Goal: Information Seeking & Learning: Find contact information

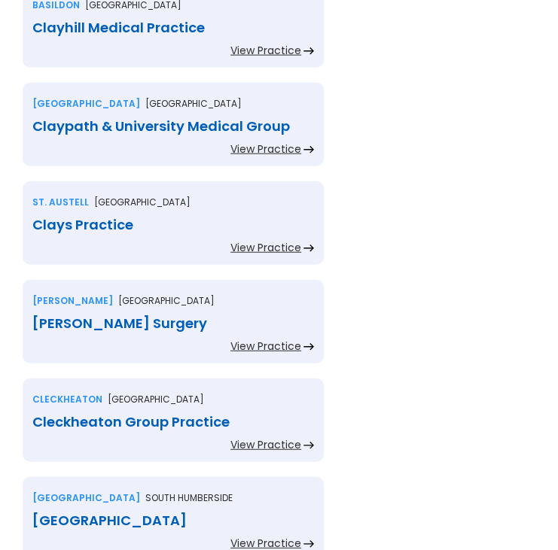
scroll to position [1807, 0]
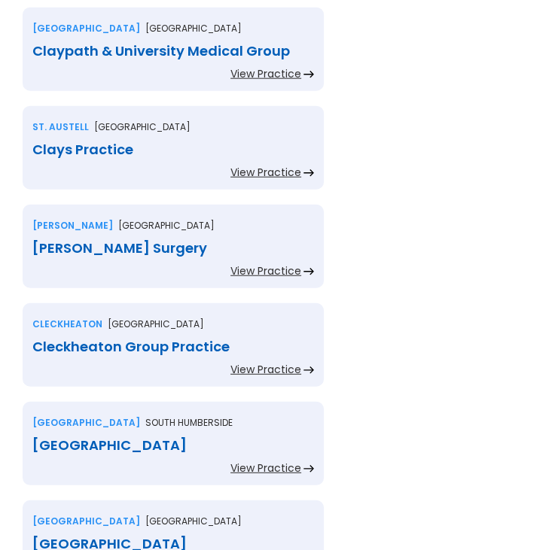
click at [129, 142] on div "Clays Practice" at bounding box center [173, 149] width 282 height 15
click at [123, 241] on div "Clayton Brook Surgery" at bounding box center [173, 248] width 282 height 15
click at [181, 340] on div "Cleckheaton Group Practice" at bounding box center [173, 347] width 282 height 15
click at [140, 438] on div "[GEOGRAPHIC_DATA]" at bounding box center [173, 445] width 282 height 15
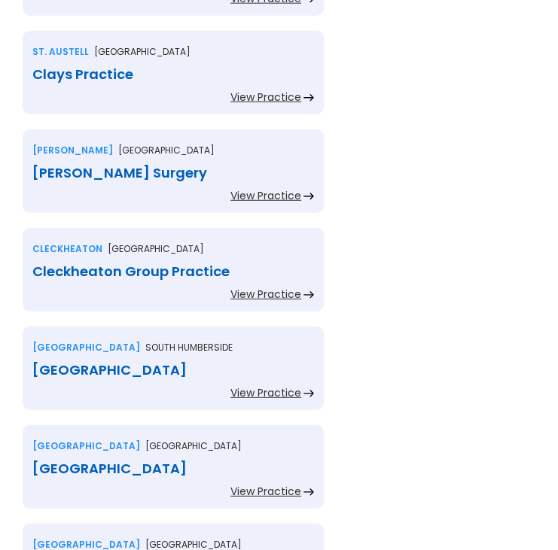
scroll to position [1958, 0]
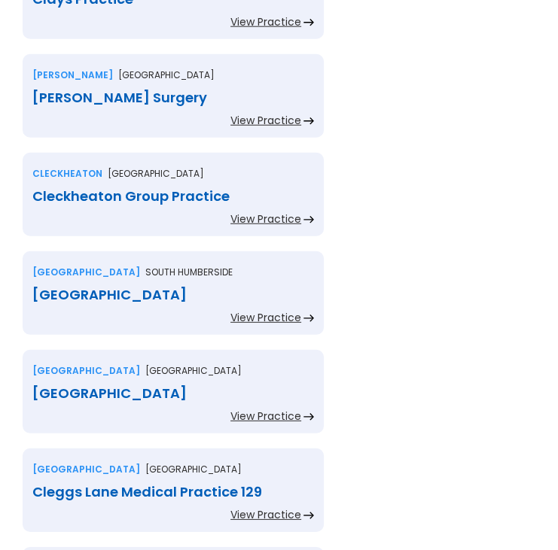
click at [124, 386] on div "[GEOGRAPHIC_DATA]" at bounding box center [173, 393] width 282 height 15
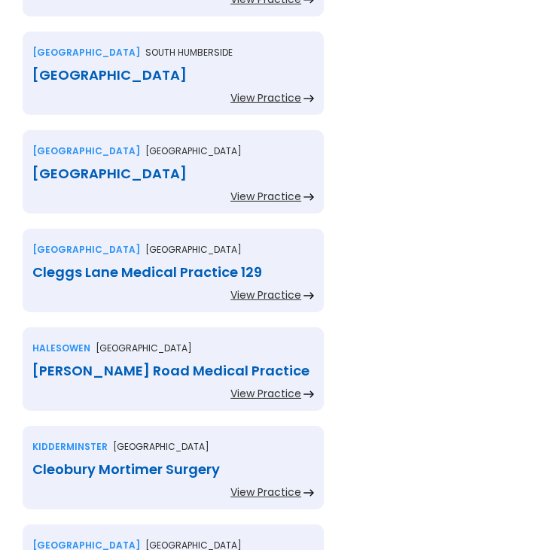
scroll to position [2183, 0]
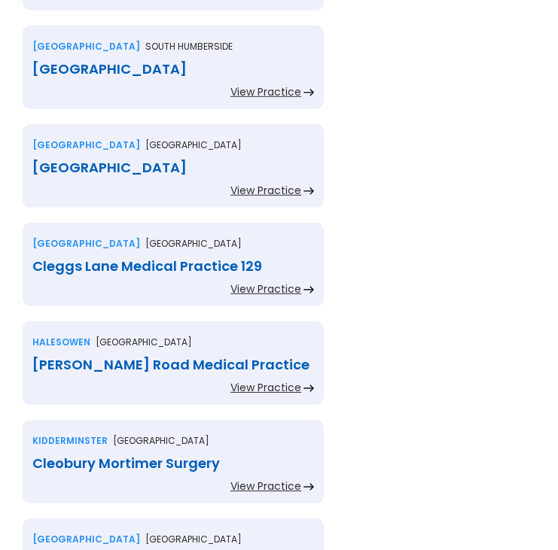
click at [102, 259] on div "Cleggs Lane Medical Practice 129" at bounding box center [173, 266] width 282 height 15
click at [154, 321] on div "Halesowen West midlands Clement Road Medical Practice View Practice" at bounding box center [173, 363] width 301 height 84
click at [109, 259] on div "Cleggs Lane Medical Practice 129" at bounding box center [173, 266] width 282 height 15
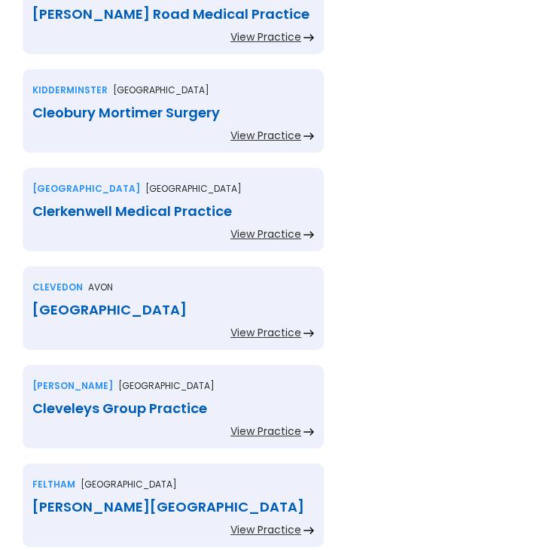
scroll to position [2560, 0]
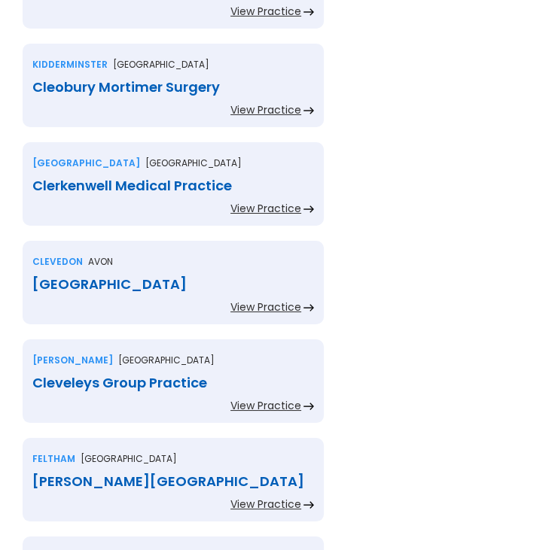
click at [128, 80] on div "Cleobury Mortimer Surgery" at bounding box center [173, 87] width 282 height 15
click at [152, 178] on div "Clerkenwell Medical Practice" at bounding box center [173, 185] width 282 height 15
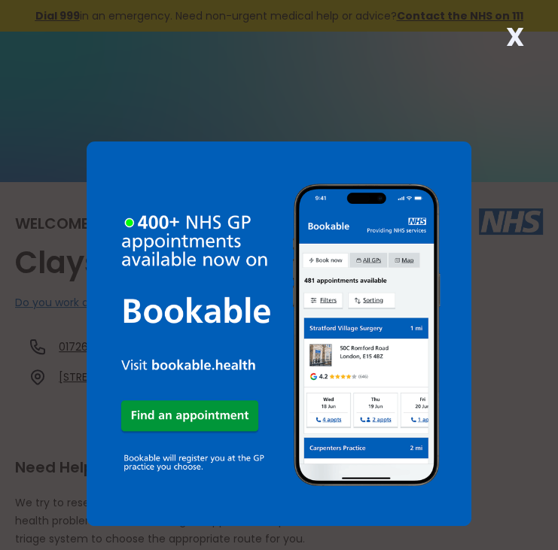
click at [512, 37] on strong "X" at bounding box center [515, 37] width 18 height 36
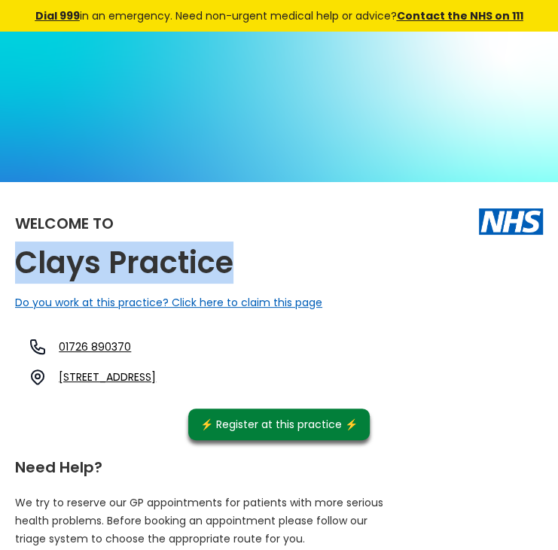
drag, startPoint x: 237, startPoint y: 264, endPoint x: -7, endPoint y: 282, distance: 244.6
click at [0, 282] on html "X Dial 999 in an emergency. Need non-urgent medical help or advice? Contact the…" at bounding box center [279, 275] width 558 height 550
copy h2 "Clays Practice"
click at [156, 378] on link "Victoria Road, Roche, St. Austell, Cornwall, Pl26 8jf, England" at bounding box center [107, 377] width 97 height 15
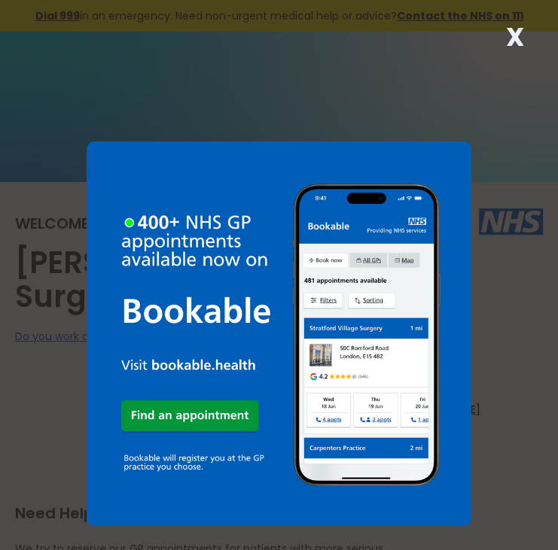
click at [513, 38] on strong "X" at bounding box center [515, 37] width 18 height 36
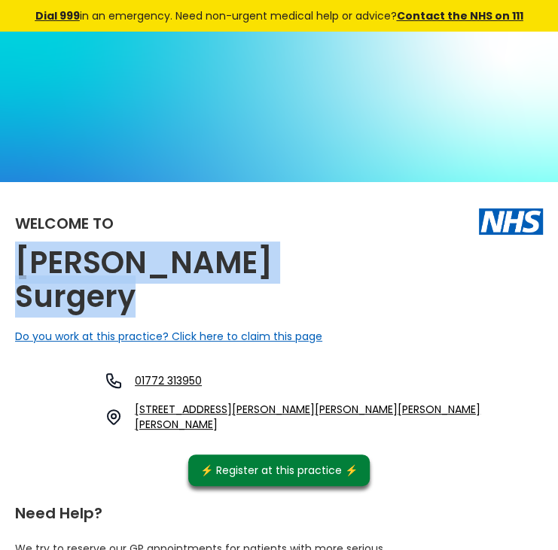
drag, startPoint x: 354, startPoint y: 267, endPoint x: 5, endPoint y: 273, distance: 349.4
copy h2 "Clayton Brook Surgery"
click at [256, 402] on link "59-60 Tunley Holme, Bamber Bridge, Clayton Brook, Preston, Lancashire, Pr5 8es,…" at bounding box center [335, 417] width 401 height 30
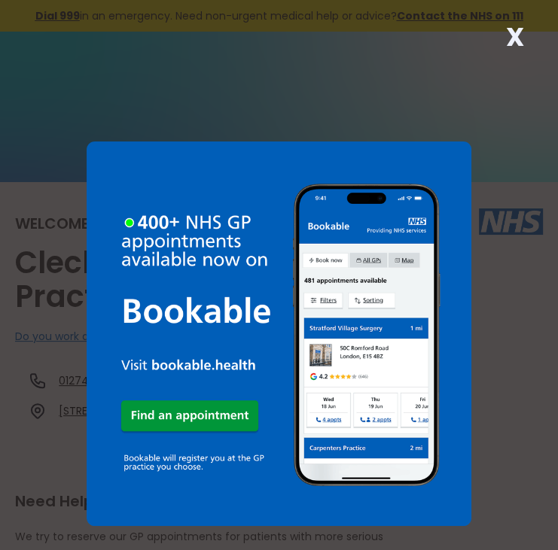
click at [518, 41] on strong "X" at bounding box center [515, 37] width 18 height 36
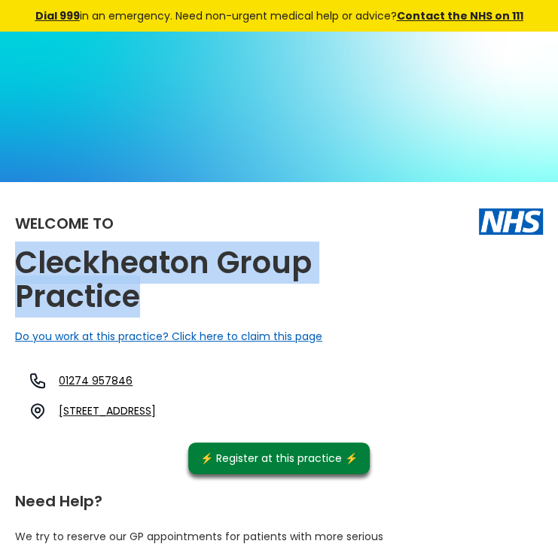
drag, startPoint x: 145, startPoint y: 294, endPoint x: 19, endPoint y: 246, distance: 134.7
click at [19, 246] on h2 "Cleckheaton Group Practice" at bounding box center [203, 280] width 376 height 68
copy h2 "Cleckheaton Group Practice"
click at [148, 295] on h2 "Cleckheaton Group Practice" at bounding box center [203, 280] width 376 height 68
drag, startPoint x: 148, startPoint y: 294, endPoint x: 15, endPoint y: 263, distance: 137.0
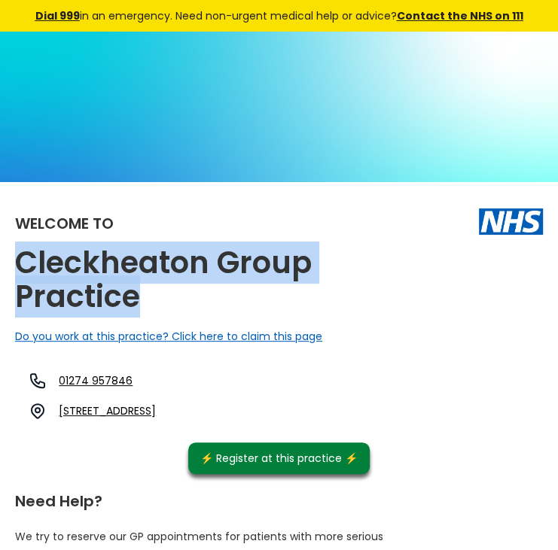
click at [15, 263] on h2 "Cleckheaton Group Practice" at bounding box center [203, 280] width 376 height 68
copy h2 "Cleckheaton Group Practice"
click at [156, 412] on link "Cross Church Street, Cleckheaton, West Yorkshire, Bd19 3rq, England" at bounding box center [107, 411] width 97 height 15
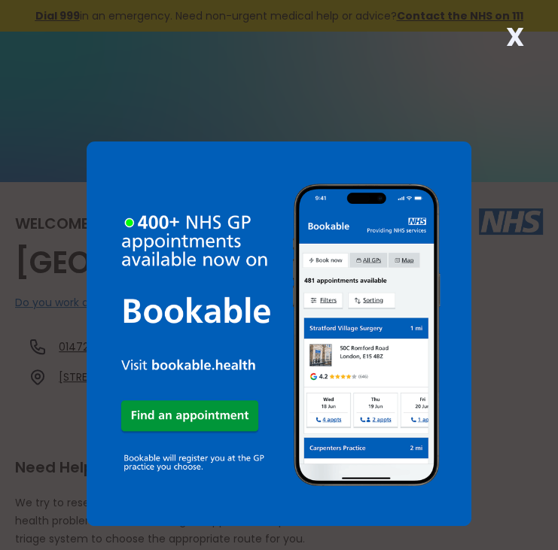
click at [510, 38] on strong "X" at bounding box center [515, 37] width 18 height 36
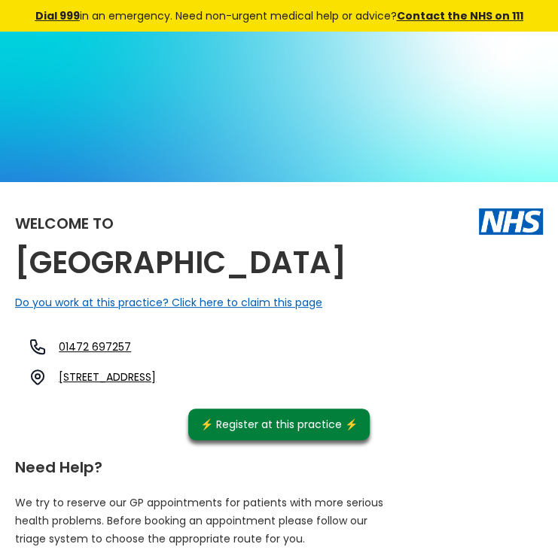
drag, startPoint x: 326, startPoint y: 261, endPoint x: 33, endPoint y: 229, distance: 294.7
click at [33, 229] on div "Welcome to [GEOGRAPHIC_DATA] Do you work at this practice? Click here to claim …" at bounding box center [279, 318] width 528 height 243
click at [440, 288] on div "Welcome to Clee Medical Centre Do you work at this practice? Click here to clai…" at bounding box center [279, 318] width 528 height 243
drag, startPoint x: 326, startPoint y: 261, endPoint x: 18, endPoint y: 252, distance: 308.1
click at [18, 252] on div "Welcome to Clee Medical Centre Do you work at this practice? Click here to clai…" at bounding box center [279, 318] width 528 height 243
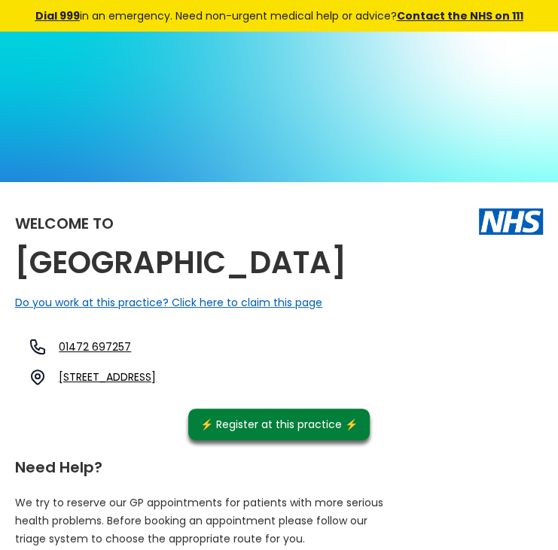
copy h2 "Clee Medical Centre"
click at [156, 376] on link "323 Grimsby Road, Cleethorpes, South Humberside, Dn35 7xe, England" at bounding box center [107, 377] width 97 height 15
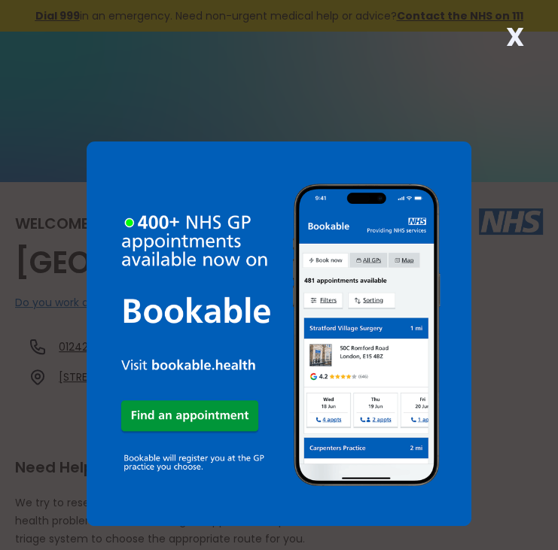
click at [516, 33] on strong "X" at bounding box center [515, 37] width 18 height 36
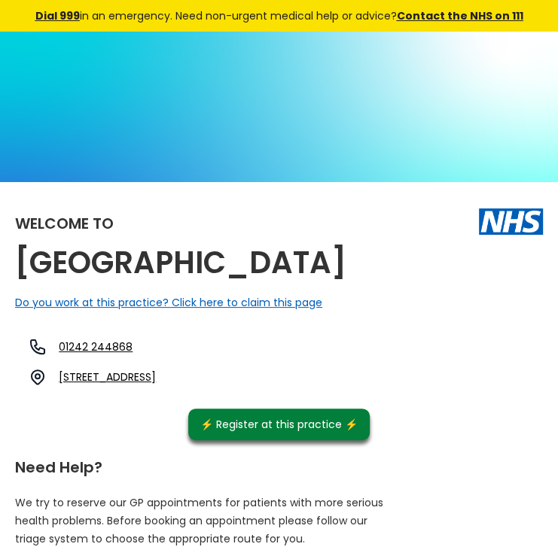
click at [122, 280] on h2 "[GEOGRAPHIC_DATA]" at bounding box center [180, 263] width 331 height 34
drag, startPoint x: 122, startPoint y: 293, endPoint x: 3, endPoint y: 295, distance: 119.0
click at [346, 280] on h2 "[GEOGRAPHIC_DATA]" at bounding box center [180, 263] width 331 height 34
click at [346, 280] on h2 "Cleevelands Medical Centre" at bounding box center [180, 263] width 331 height 34
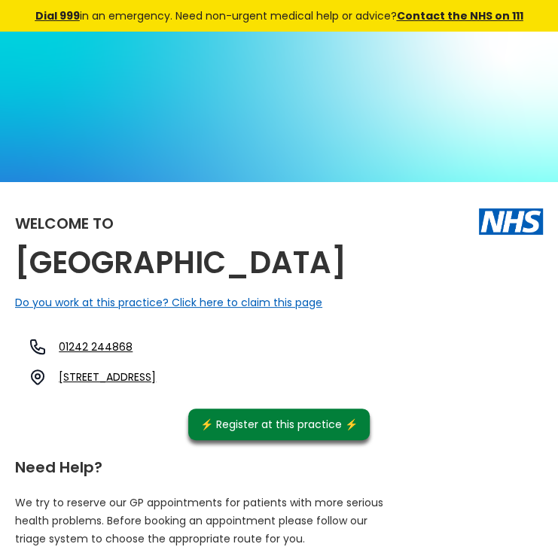
drag, startPoint x: 123, startPoint y: 292, endPoint x: 15, endPoint y: 238, distance: 120.5
click at [15, 238] on div "Welcome to Cleevelands Medical Centre Do you work at this practice? Click here …" at bounding box center [279, 318] width 528 height 243
click at [481, 306] on div "Welcome to Cleevelands Medical Centre Do you work at this practice? Click here …" at bounding box center [279, 318] width 528 height 243
drag, startPoint x: 129, startPoint y: 288, endPoint x: 21, endPoint y: 282, distance: 108.6
click at [21, 280] on h2 "Cleevelands Medical Centre" at bounding box center [180, 263] width 331 height 34
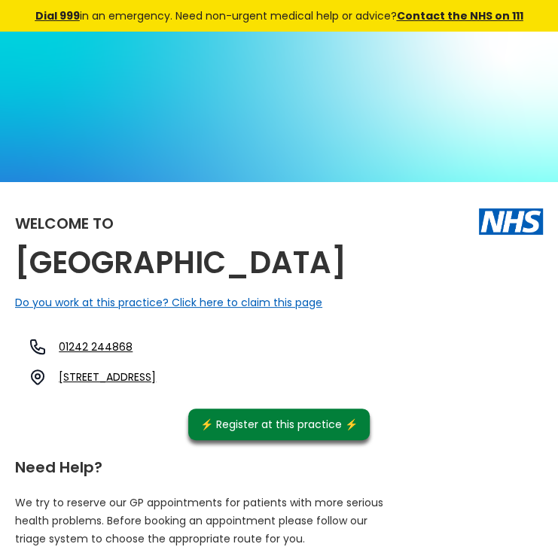
copy h2 "Cleevelands Medical Centre"
click at [156, 385] on link "Sapphire Road, Bishops Cleeve, Cheltenham, Gloucestershire, Gl52 7yu, England" at bounding box center [107, 377] width 97 height 15
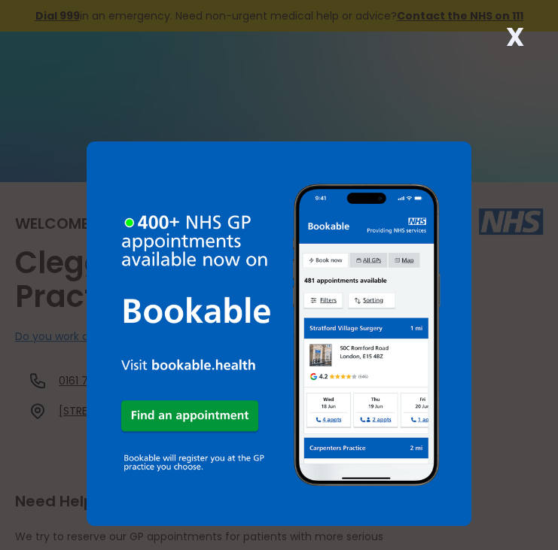
click at [516, 31] on strong "X" at bounding box center [515, 37] width 18 height 36
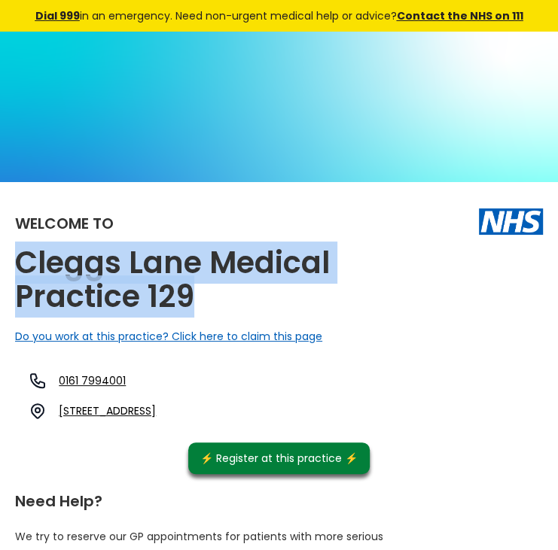
drag, startPoint x: 197, startPoint y: 292, endPoint x: 13, endPoint y: 255, distance: 188.1
copy h2 "Cleggs Lane Medical Practice 129"
click at [156, 412] on link "[STREET_ADDRESS]" at bounding box center [107, 411] width 97 height 15
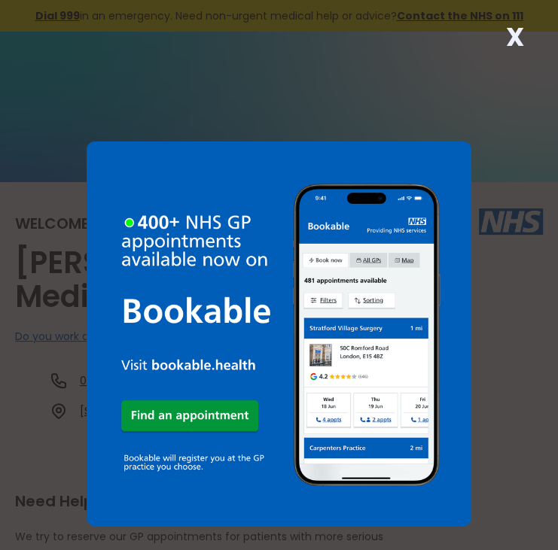
click at [518, 30] on strong "X" at bounding box center [515, 37] width 18 height 36
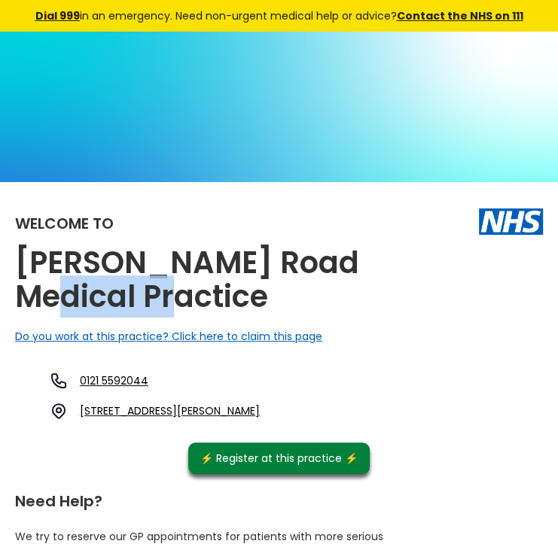
drag, startPoint x: 146, startPoint y: 295, endPoint x: 5, endPoint y: 294, distance: 140.8
click at [359, 291] on h2 "Clement Road Medical Practice" at bounding box center [203, 280] width 376 height 68
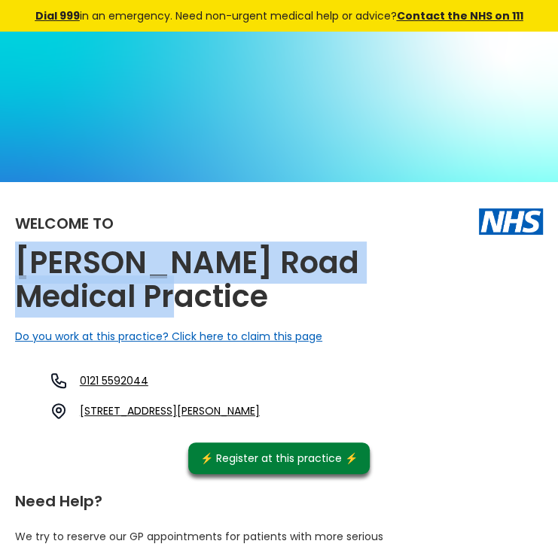
drag, startPoint x: 145, startPoint y: 294, endPoint x: 4, endPoint y: 267, distance: 143.2
copy h2 "Clement Road Medical Practice"
click at [260, 407] on link "4a Clement Road, Halesowen, West Midlands, B62 9lr, England" at bounding box center [170, 411] width 180 height 15
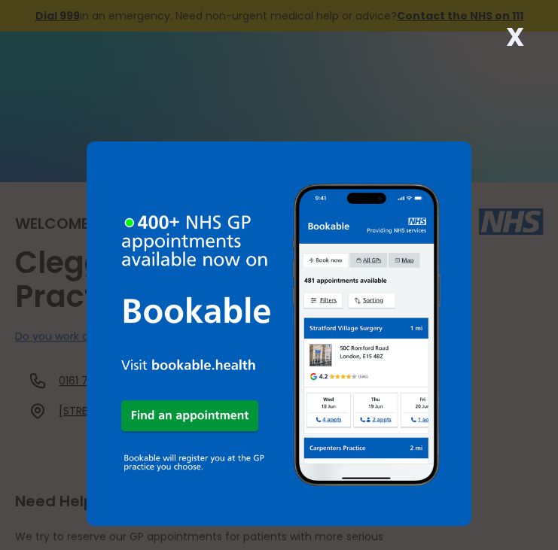
click at [510, 34] on strong "X" at bounding box center [515, 37] width 18 height 36
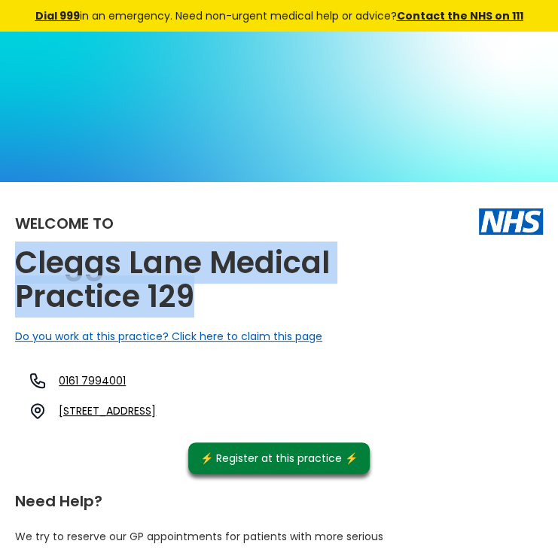
drag, startPoint x: 193, startPoint y: 294, endPoint x: 21, endPoint y: 270, distance: 173.2
click at [21, 270] on h2 "Cleggs Lane Medical Practice 129" at bounding box center [203, 280] width 376 height 68
copy h2 "Cleggs Lane Medical Practice 129"
click at [156, 411] on link "129-131 Cleggs Lane, Little Hulton, Manchester, Lancashire, M38 9rs, England" at bounding box center [107, 411] width 97 height 15
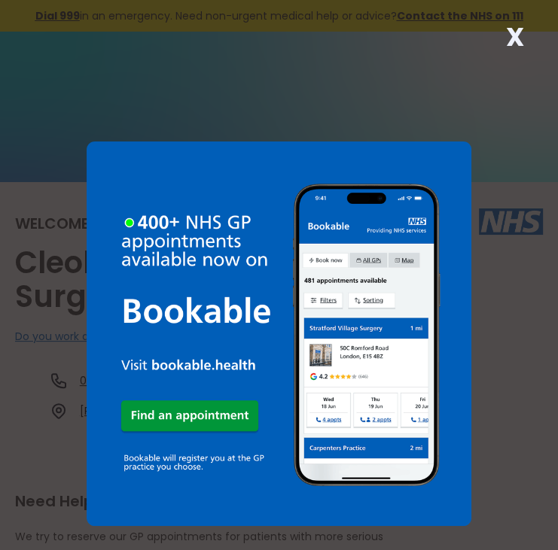
click at [519, 32] on strong "X" at bounding box center [515, 37] width 18 height 36
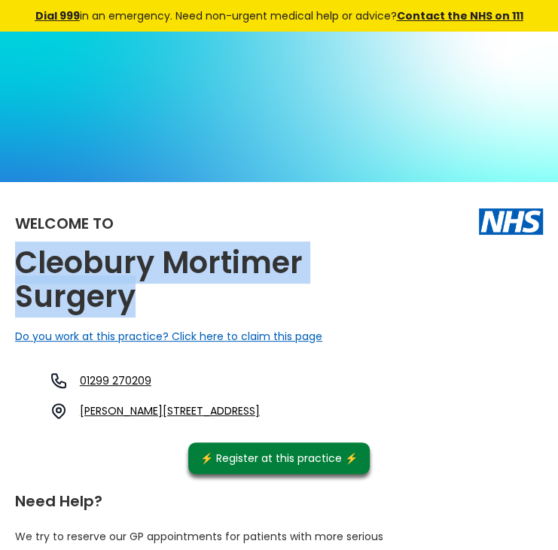
drag, startPoint x: 137, startPoint y: 296, endPoint x: 6, endPoint y: 249, distance: 139.1
copy h2 "Cleobury Mortimer Surgery"
click at [260, 410] on link "Vaughan Road, Cleobury Mortimer, Kidderminster, Worcestershire, Dy14 8db, Engla…" at bounding box center [170, 411] width 180 height 15
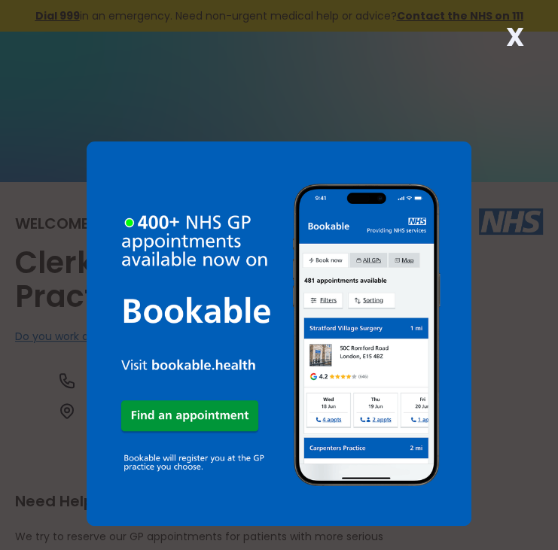
click at [523, 35] on strong "X" at bounding box center [515, 37] width 18 height 36
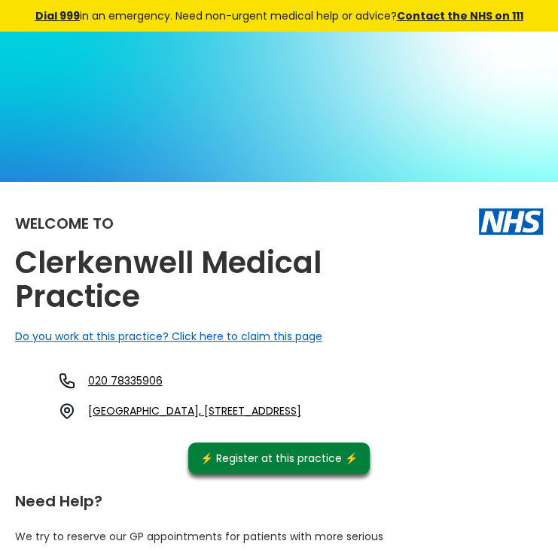
click at [143, 291] on h2 "Clerkenwell Medical Practice" at bounding box center [203, 280] width 376 height 68
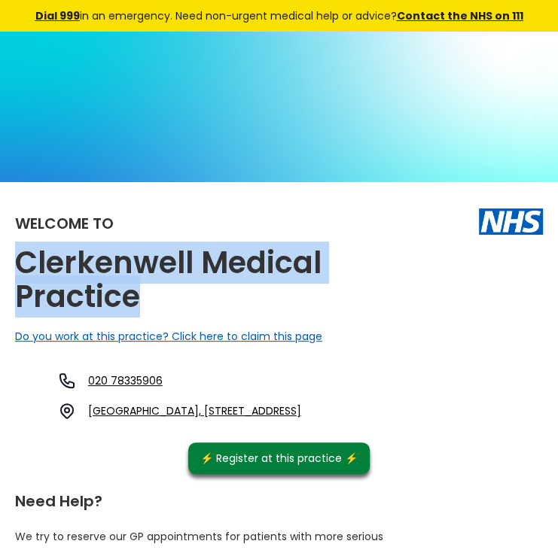
drag, startPoint x: 143, startPoint y: 291, endPoint x: 5, endPoint y: 267, distance: 140.0
copy h2 "Clerkenwell Medical Practice"
click at [250, 407] on link "Finsbury Health Centre, 17 Pine Street, London, Greater London, Ec1r 0lp, Engla…" at bounding box center [194, 411] width 213 height 15
click at [181, 419] on link "Finsbury Health Centre, 17 Pine Street, London, Greater London, Ec1r 0lp, Engla…" at bounding box center [194, 411] width 213 height 15
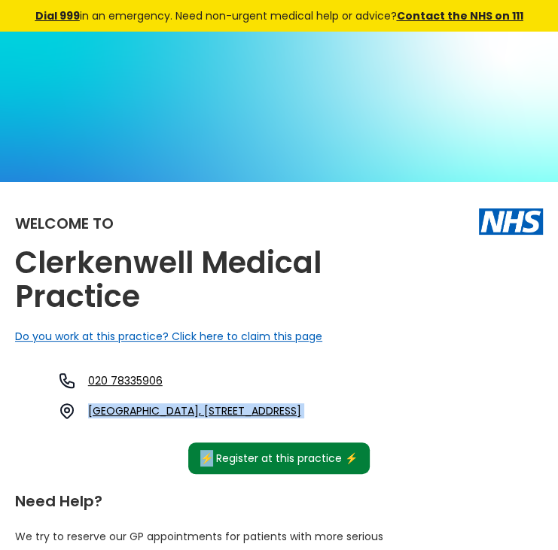
drag, startPoint x: 129, startPoint y: 407, endPoint x: 207, endPoint y: 481, distance: 107.0
click at [207, 474] on div "Welcome to Clerkenwell Medical Practice Do you work at this practice? Click her…" at bounding box center [279, 335] width 528 height 277
copy div "Finsbury Health Centre, 17 Pine Street, London, Greater London, Ec1r 0lp, Engla…"
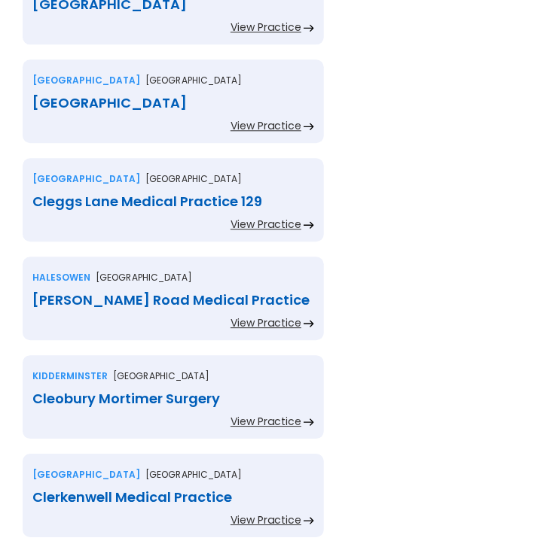
scroll to position [2560, 0]
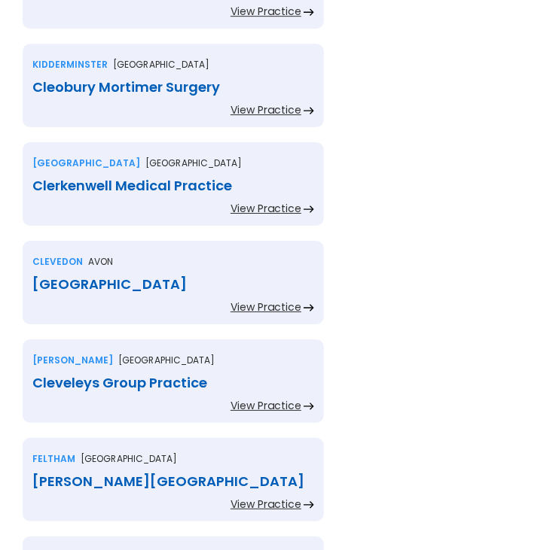
click at [78, 277] on div "[GEOGRAPHIC_DATA]" at bounding box center [173, 284] width 282 height 15
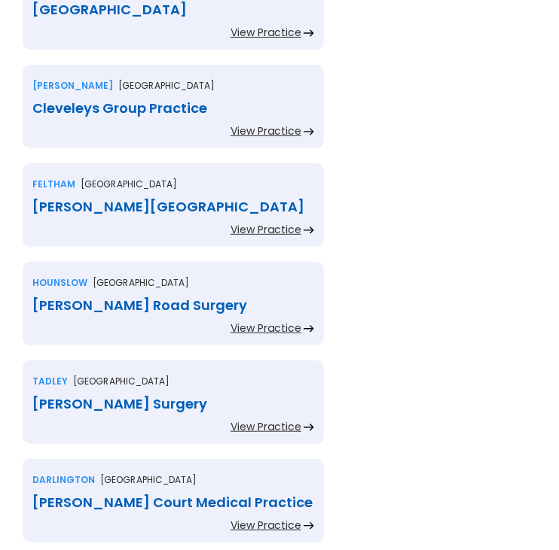
scroll to position [2861, 0]
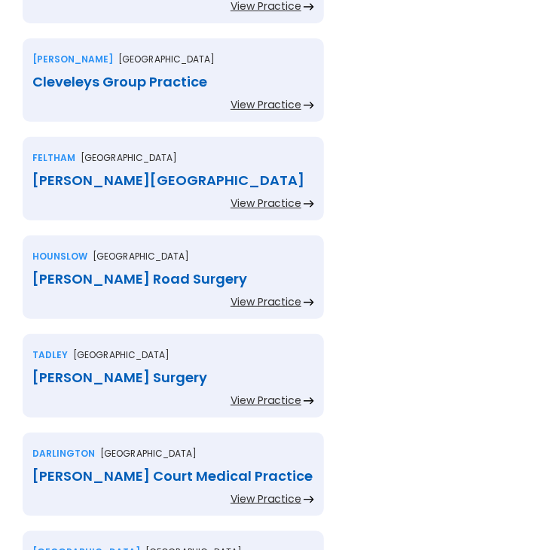
click at [99, 75] on div "Cleveleys Group Practice" at bounding box center [173, 82] width 282 height 15
click at [125, 173] on div "[PERSON_NAME][GEOGRAPHIC_DATA]" at bounding box center [173, 180] width 282 height 15
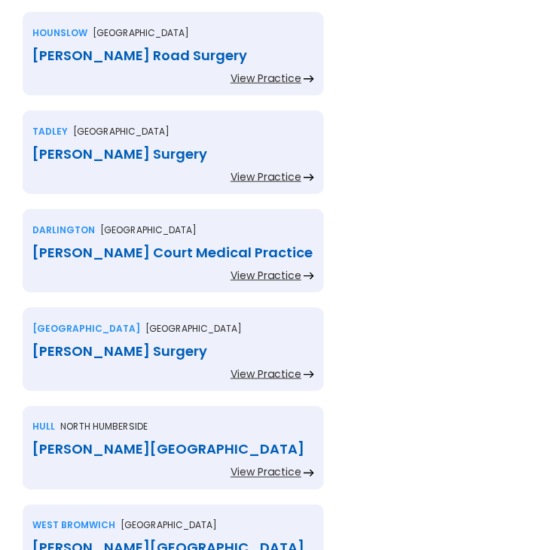
scroll to position [3087, 0]
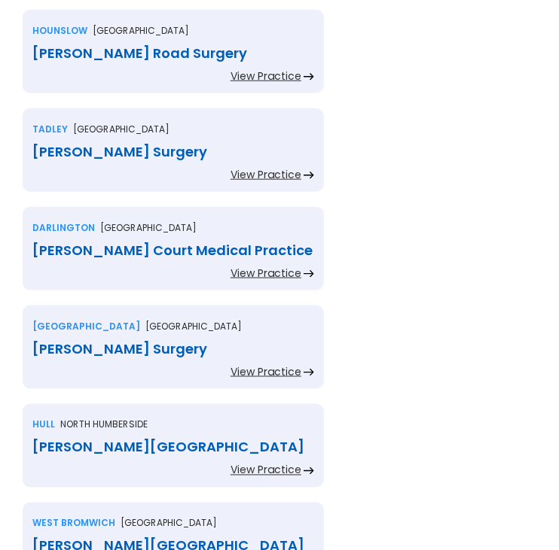
click at [126, 46] on div "[PERSON_NAME] Road Surgery" at bounding box center [173, 53] width 282 height 15
click at [128, 145] on div "Clift Surgery" at bounding box center [173, 152] width 282 height 15
click at [136, 243] on div "Clifton Court Medical Practice" at bounding box center [173, 250] width 282 height 15
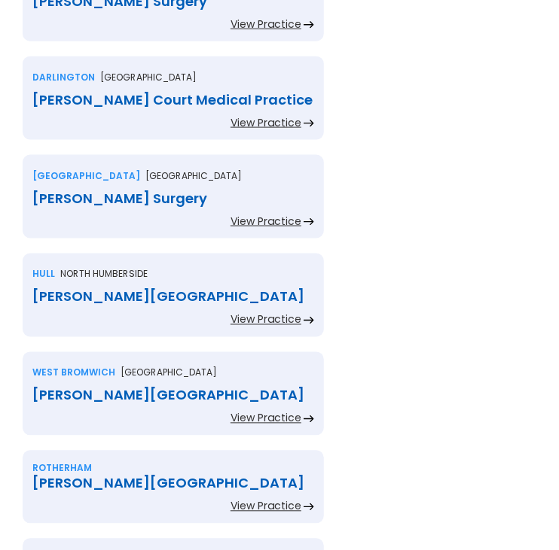
scroll to position [3313, 0]
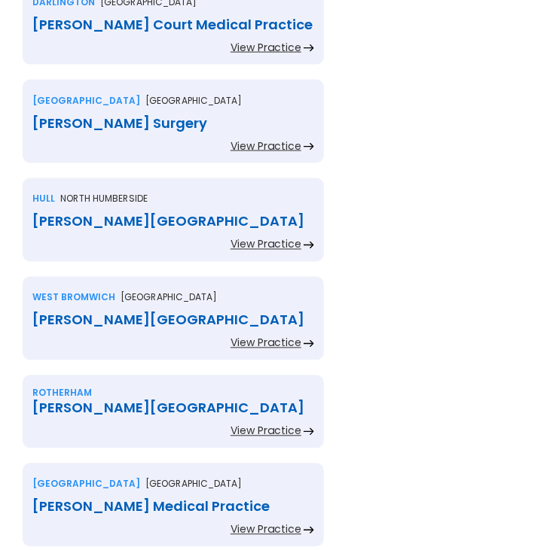
click at [134, 116] on div "Clifton Hampden Surgery" at bounding box center [173, 123] width 282 height 15
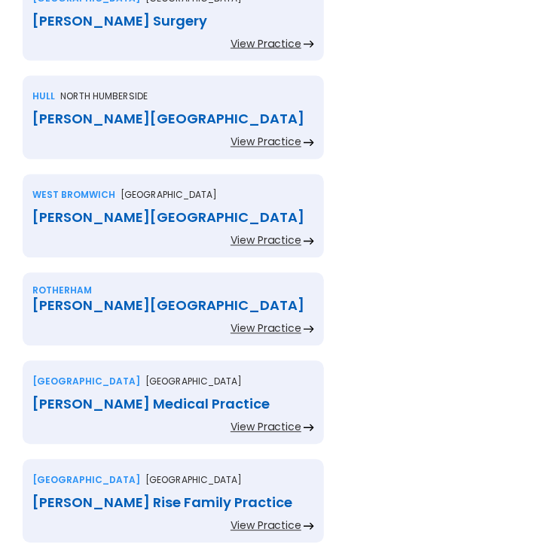
scroll to position [3463, 0]
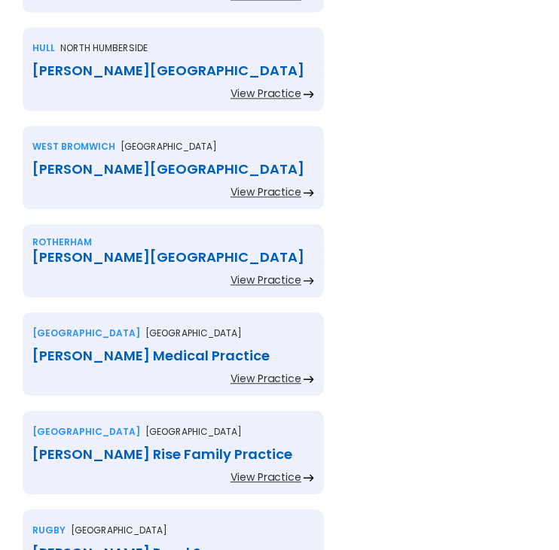
click at [116, 64] on div "Clifton House Medical Centre" at bounding box center [173, 71] width 282 height 15
click at [145, 163] on div "Clifton Lane Medical Centre" at bounding box center [173, 170] width 282 height 15
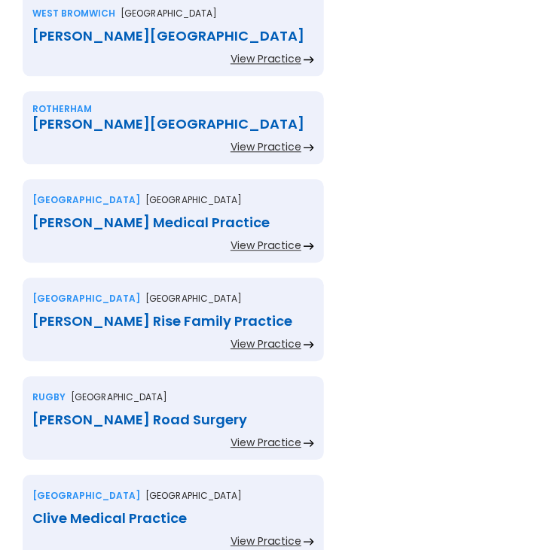
scroll to position [3614, 0]
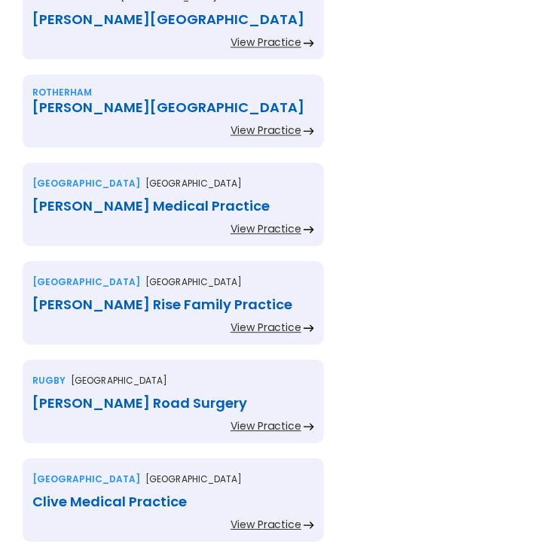
click at [155, 100] on div "Clifton Medical Centre" at bounding box center [173, 107] width 282 height 15
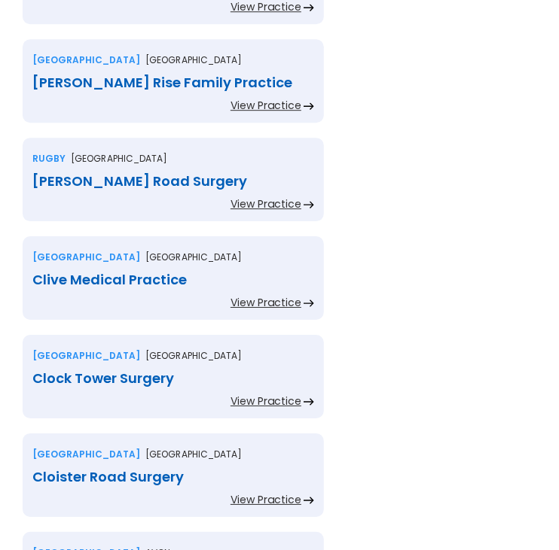
scroll to position [3840, 0]
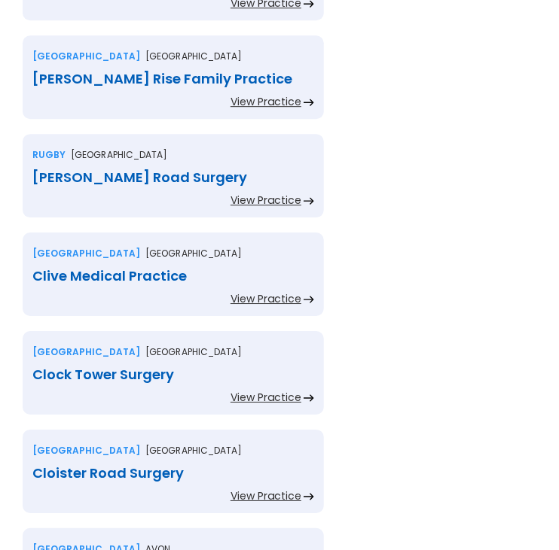
click at [148, 72] on div "Clifton Rise Family Practice" at bounding box center [173, 79] width 282 height 15
click at [96, 170] on div "Clifton Road Surgery" at bounding box center [173, 177] width 282 height 15
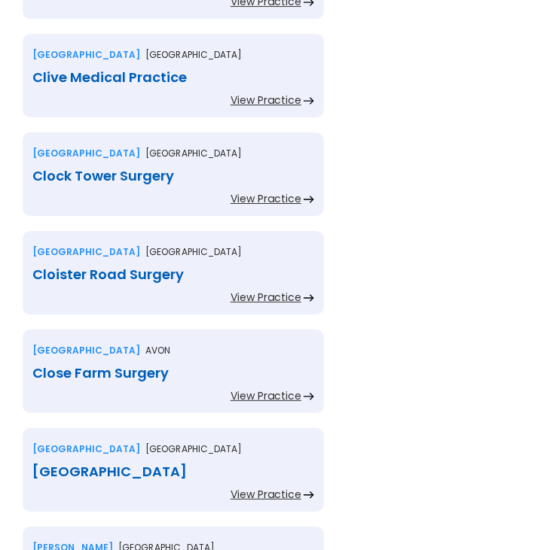
scroll to position [4066, 0]
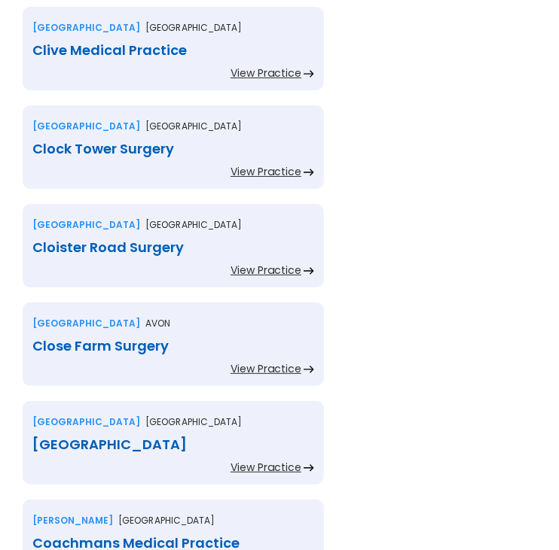
click at [127, 43] on div "Clive Medical Practice" at bounding box center [173, 50] width 282 height 15
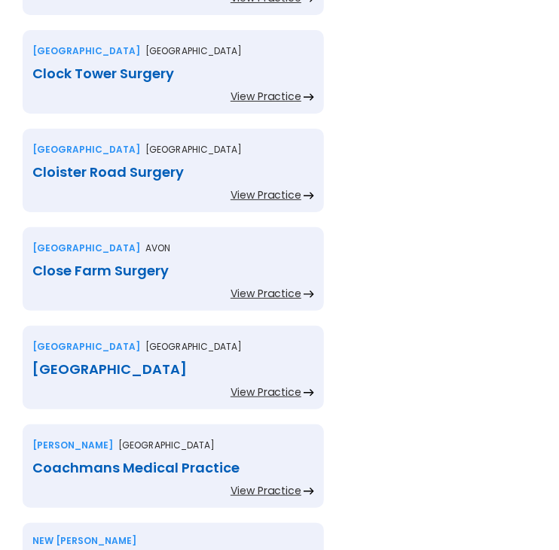
click at [102, 66] on div "Clock Tower Surgery" at bounding box center [173, 73] width 282 height 15
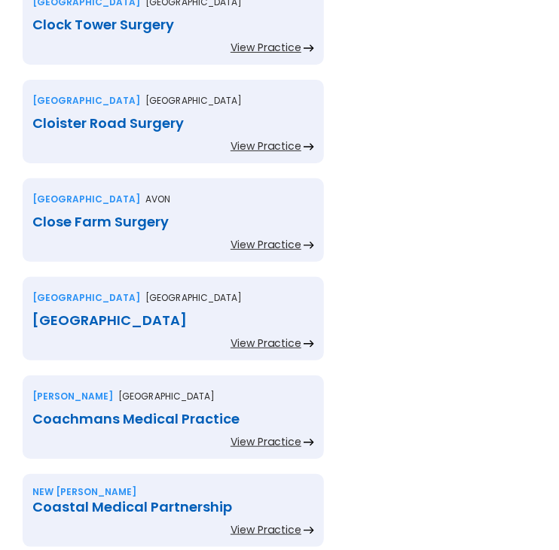
scroll to position [4216, 0]
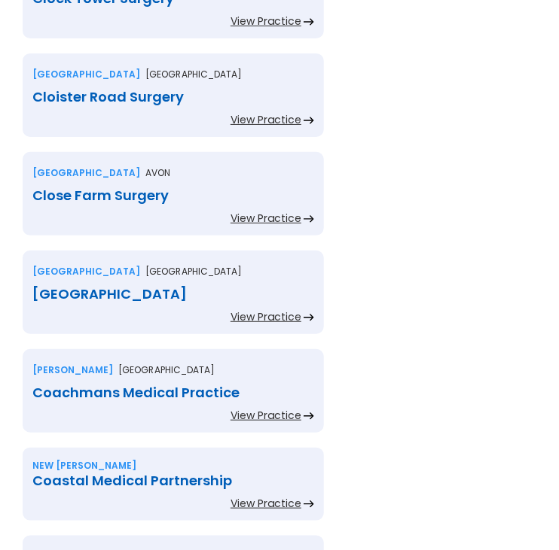
click at [99, 90] on div "Cloister Road Surgery" at bounding box center [173, 97] width 282 height 15
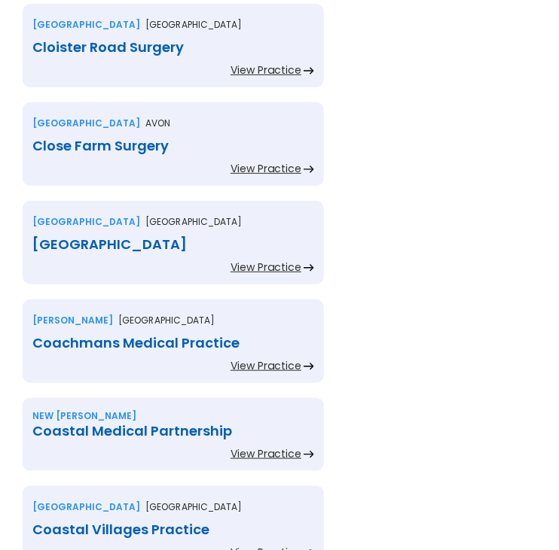
scroll to position [4292, 0]
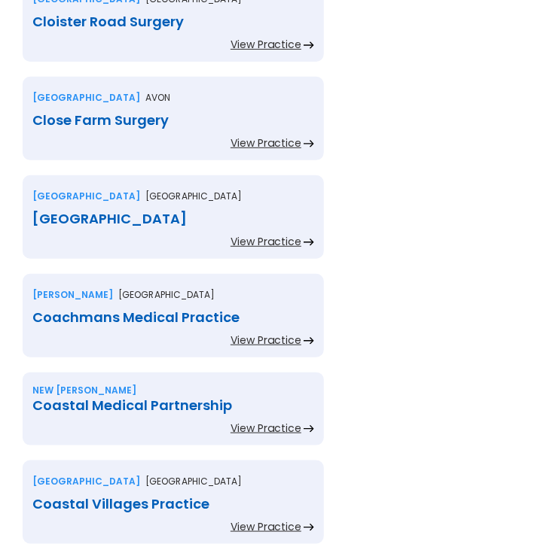
click at [169, 113] on div "Close Farm Surgery" at bounding box center [173, 120] width 282 height 15
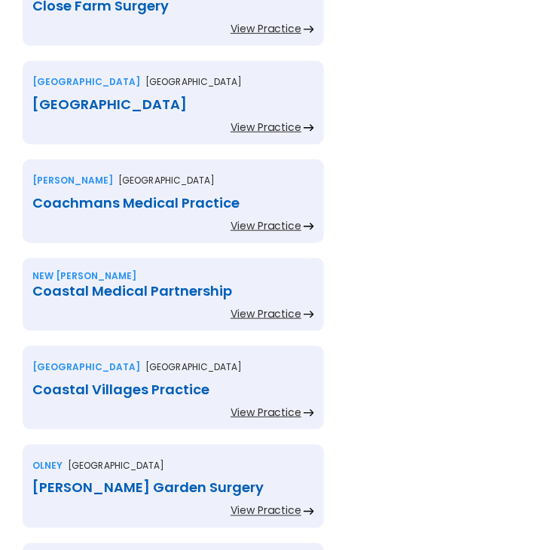
scroll to position [4442, 0]
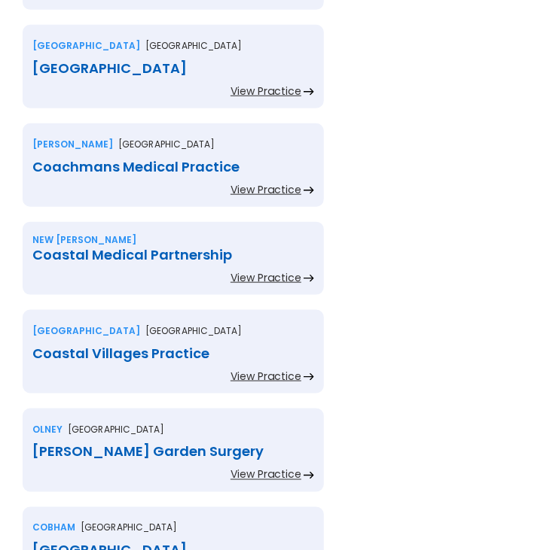
click at [154, 61] on div "Clover Health Centre" at bounding box center [173, 68] width 282 height 15
click at [80, 160] on div "Coachmans Medical Practice" at bounding box center [173, 167] width 282 height 15
click at [131, 248] on div "Coastal Medical Partnership" at bounding box center [173, 255] width 282 height 15
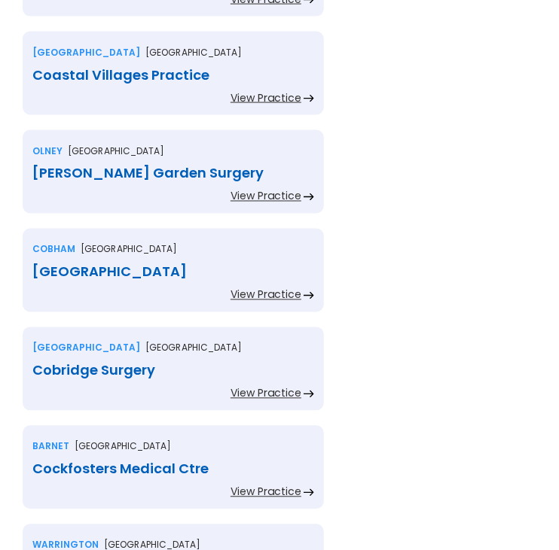
scroll to position [4743, 0]
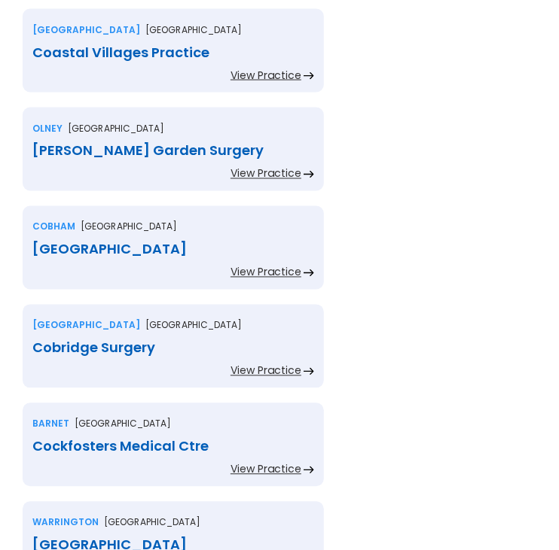
click at [141, 45] on div "Coastal Villages Practice" at bounding box center [173, 52] width 282 height 15
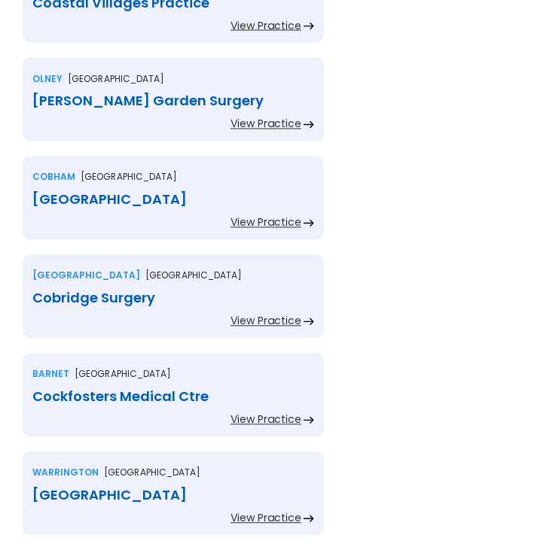
scroll to position [4819, 0]
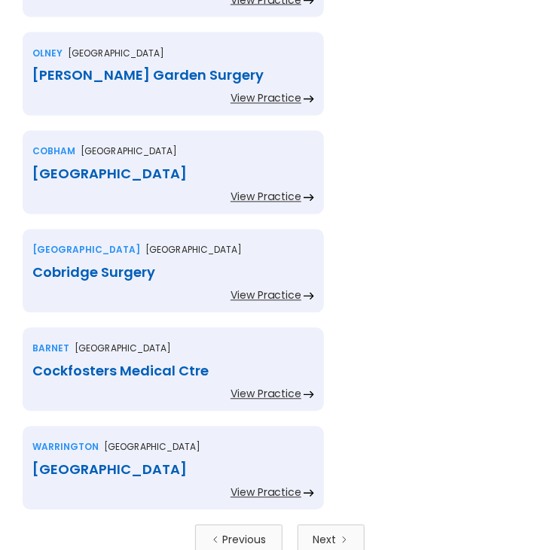
click at [145, 69] on div "Cobbs Garden Surgery" at bounding box center [173, 76] width 282 height 15
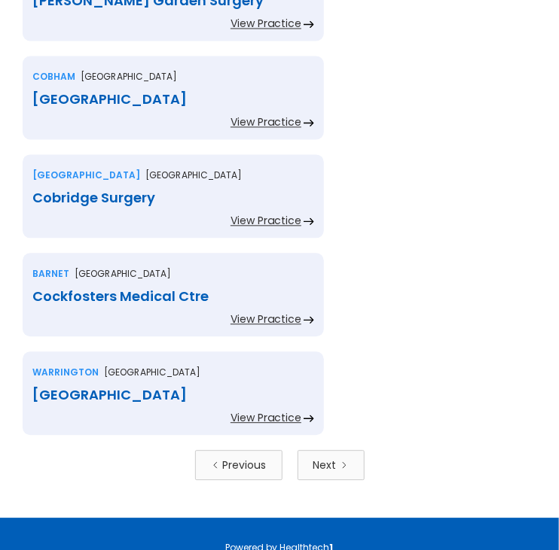
click at [172, 92] on div "Cobham Health Centre" at bounding box center [173, 99] width 282 height 15
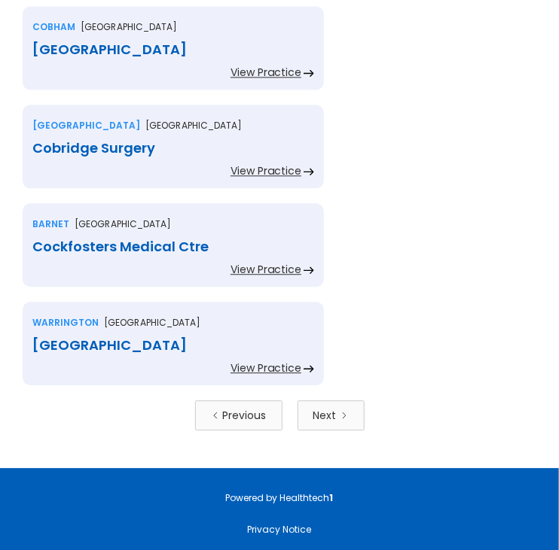
scroll to position [4969, 0]
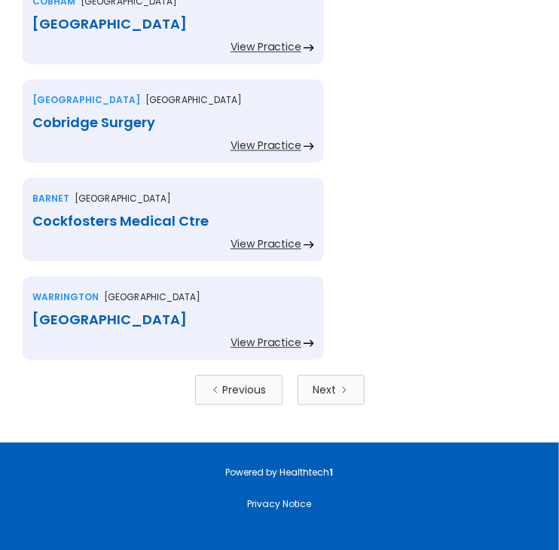
click at [126, 115] on div "Cobridge Surgery" at bounding box center [173, 122] width 282 height 15
click at [84, 214] on div "Cockfosters Medical Ctre" at bounding box center [173, 221] width 282 height 15
click at [123, 312] on div "Cockhedge Medical Centre" at bounding box center [173, 319] width 282 height 15
click at [321, 382] on div "Next" at bounding box center [324, 389] width 23 height 15
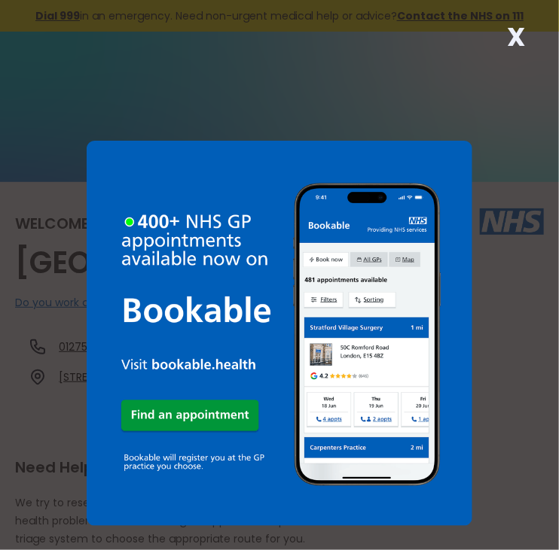
click at [509, 38] on strong "X" at bounding box center [516, 37] width 18 height 36
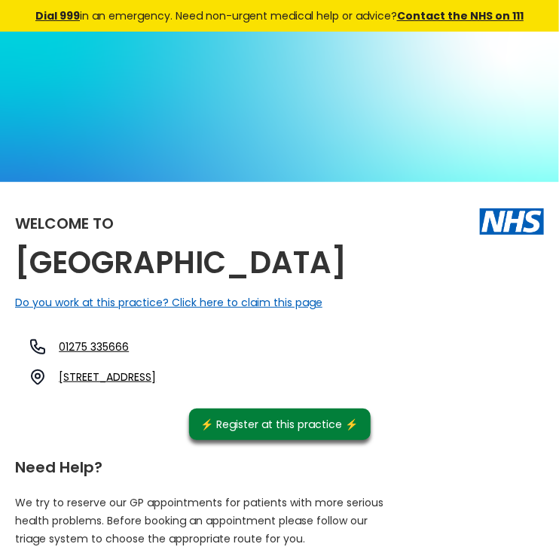
drag, startPoint x: 123, startPoint y: 294, endPoint x: 11, endPoint y: 269, distance: 115.6
copy h2 "[GEOGRAPHIC_DATA]"
click at [156, 385] on link "[STREET_ADDRESS]" at bounding box center [107, 377] width 97 height 15
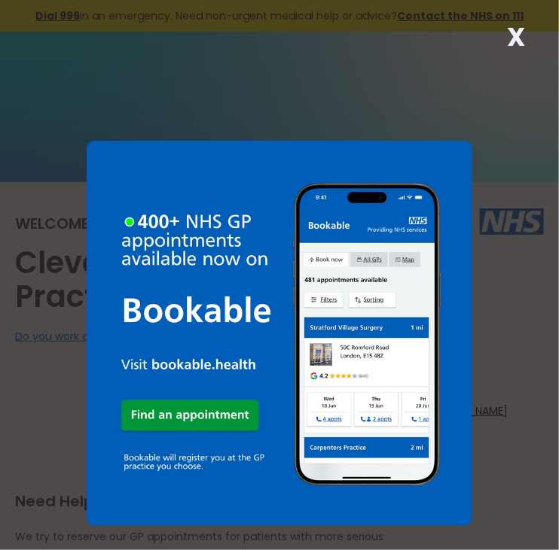
click at [527, 35] on div "X" at bounding box center [516, 43] width 30 height 30
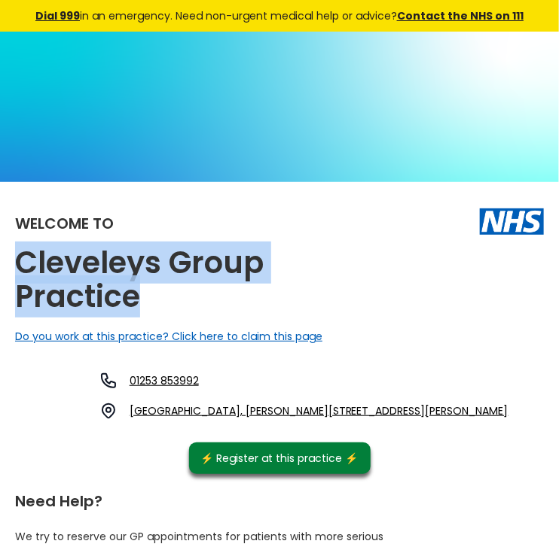
drag, startPoint x: 140, startPoint y: 298, endPoint x: 0, endPoint y: 276, distance: 141.7
copy h2 "Cleveleys Group Practice"
click at [253, 409] on link "The Health Centre, Kelso Avenue, Thornton-cleveleys, Lancashire, Fy5 3lf, Engla…" at bounding box center [318, 411] width 379 height 15
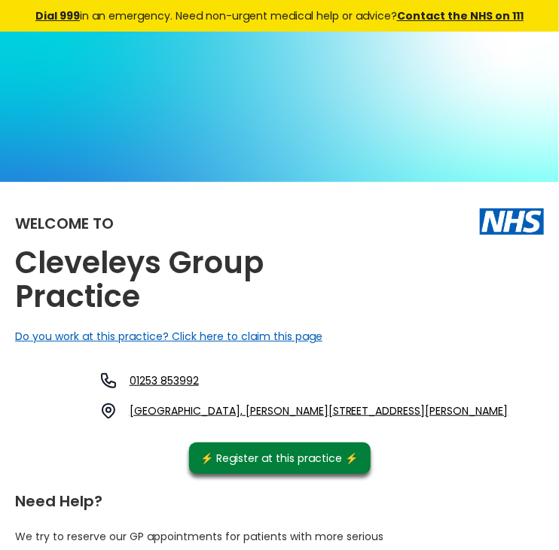
drag, startPoint x: 131, startPoint y: 406, endPoint x: 139, endPoint y: 410, distance: 8.8
click at [136, 409] on div "01253 853992 The Health Centre, Kelso Avenue, Thornton-cleveleys, Lancashire, F…" at bounding box center [266, 396] width 486 height 48
drag, startPoint x: 132, startPoint y: 409, endPoint x: 323, endPoint y: 421, distance: 191.6
click at [323, 420] on div "01253 853992 The Health Centre, Kelso Avenue, Thornton-cleveleys, Lancashire, F…" at bounding box center [266, 396] width 486 height 48
copy link "The Health Centre, Kelso Avenue, Thornton-cleveleys, Lancashire, Fy5 3lf, Engla…"
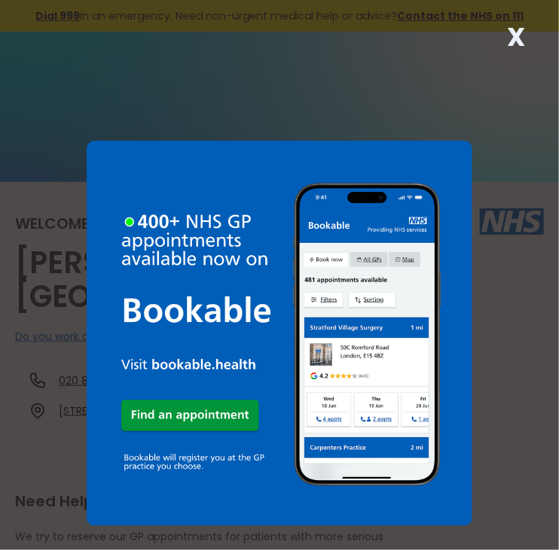
click at [519, 31] on strong "X" at bounding box center [516, 37] width 18 height 36
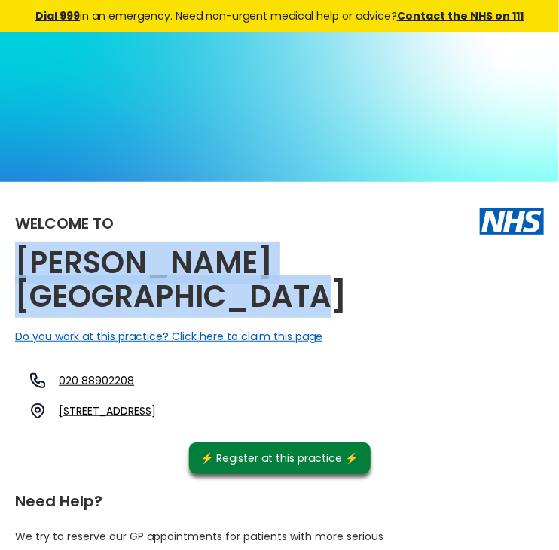
drag, startPoint x: 121, startPoint y: 295, endPoint x: 10, endPoint y: 261, distance: 116.7
copy h2 "Clifford House Medical Centre"
click at [156, 411] on link "12 Hanworth Road, Feltham, Middlesex, Tw13 5ad, England" at bounding box center [107, 411] width 97 height 15
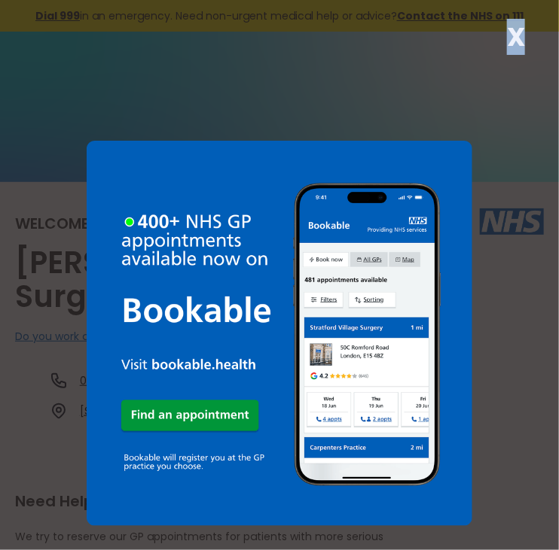
click at [516, 38] on strong "X" at bounding box center [516, 37] width 18 height 36
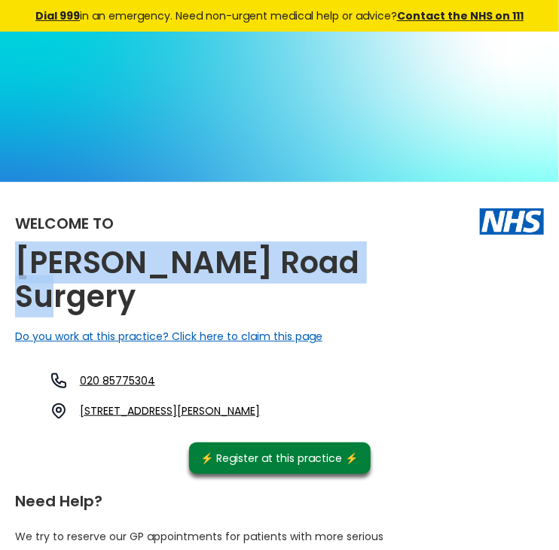
drag, startPoint x: 337, startPoint y: 261, endPoint x: 14, endPoint y: 261, distance: 323.0
copy h2 "[PERSON_NAME] Road Surgery"
click at [205, 404] on link "[STREET_ADDRESS][PERSON_NAME]" at bounding box center [170, 411] width 180 height 15
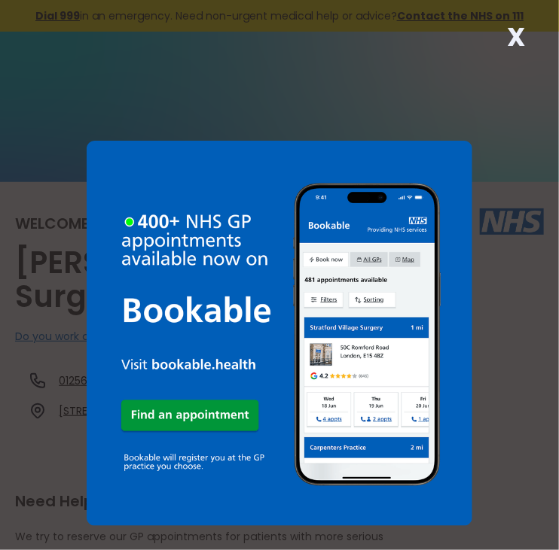
click at [512, 32] on strong "X" at bounding box center [516, 37] width 18 height 36
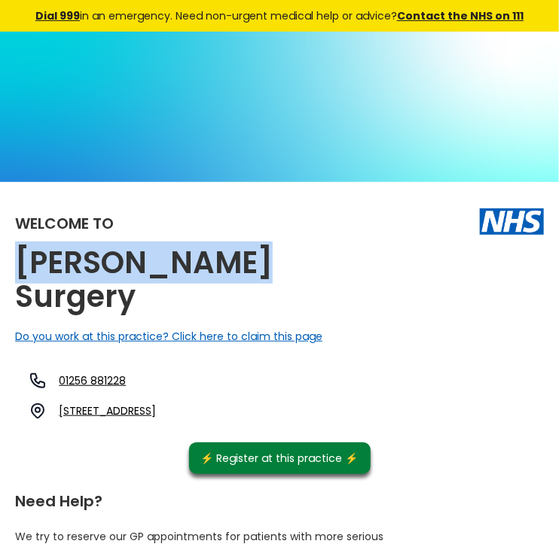
drag, startPoint x: 207, startPoint y: 258, endPoint x: 7, endPoint y: 264, distance: 200.4
copy h2 "[PERSON_NAME] Surgery"
click at [156, 404] on link "Minchens Lane, Bramley, Tadley, Hampshire, Rg26 5bh, England" at bounding box center [107, 411] width 97 height 15
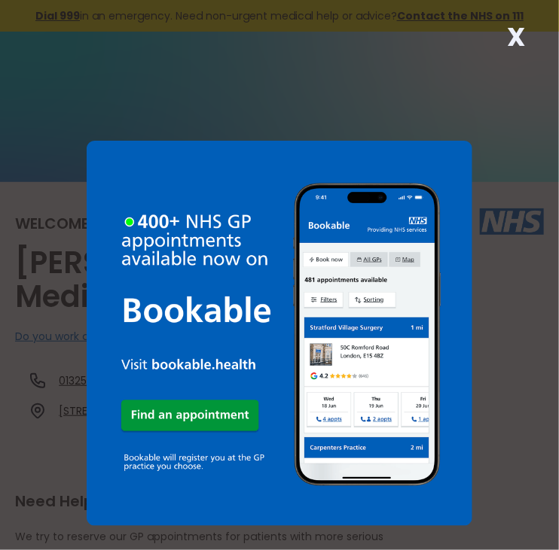
click at [510, 35] on strong "X" at bounding box center [516, 37] width 18 height 36
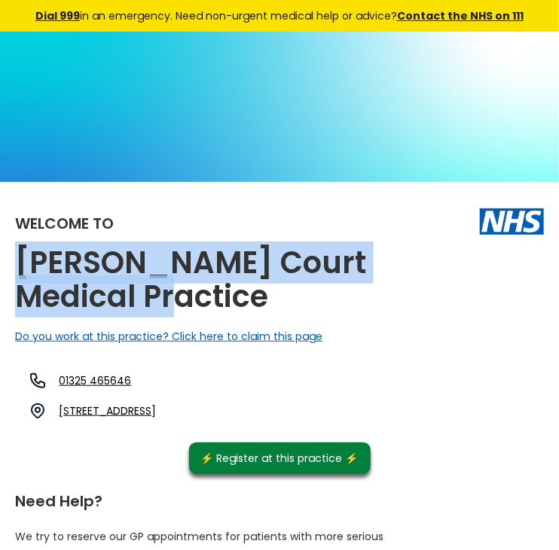
drag, startPoint x: 143, startPoint y: 294, endPoint x: 0, endPoint y: 255, distance: 148.3
copy h2 "[PERSON_NAME] Court Medical Practice"
click at [156, 411] on link "[STREET_ADDRESS]" at bounding box center [107, 411] width 97 height 15
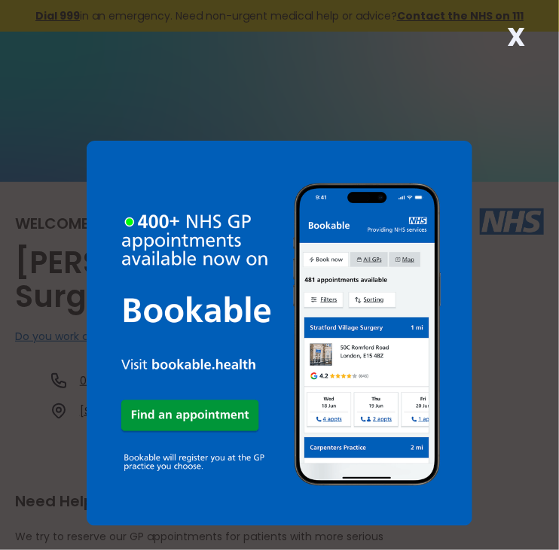
click at [519, 37] on strong "X" at bounding box center [516, 37] width 18 height 36
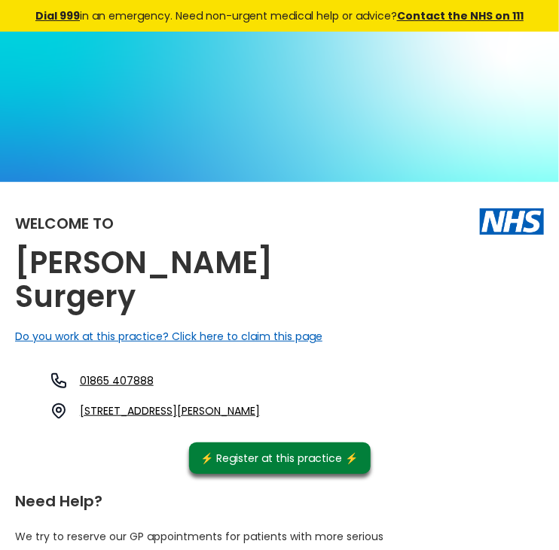
drag, startPoint x: 137, startPoint y: 292, endPoint x: 9, endPoint y: 240, distance: 138.1
click at [430, 277] on div "Welcome to [PERSON_NAME] Surgery Do you work at this practice? Click here to cl…" at bounding box center [279, 335] width 529 height 277
drag, startPoint x: 139, startPoint y: 293, endPoint x: 13, endPoint y: 284, distance: 126.1
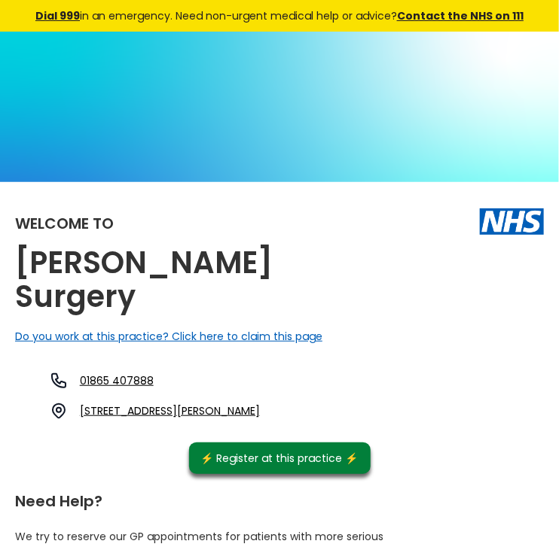
drag, startPoint x: 13, startPoint y: 284, endPoint x: 8, endPoint y: 255, distance: 29.0
drag, startPoint x: 133, startPoint y: 298, endPoint x: 8, endPoint y: 261, distance: 130.5
copy h2 "Clifton Hampden Surgery"
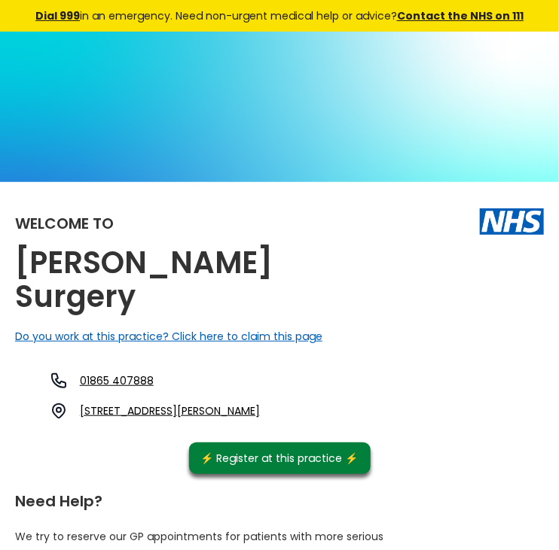
click at [260, 409] on link "Watery Lane, Clifton Hampden, Abingdon, Oxfordshire, Ox14 3el, England" at bounding box center [170, 411] width 180 height 15
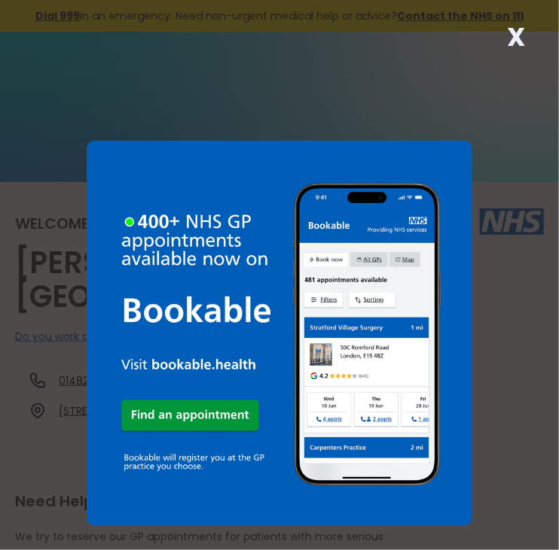
click at [523, 38] on strong "X" at bounding box center [516, 37] width 18 height 36
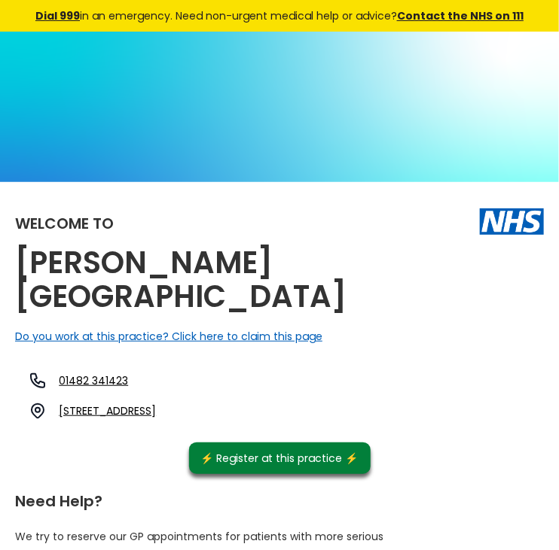
click at [123, 294] on h2 "[PERSON_NAME][GEOGRAPHIC_DATA]" at bounding box center [203, 280] width 376 height 68
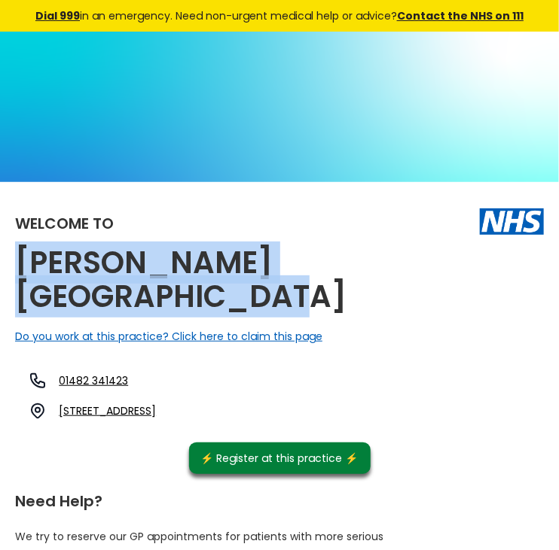
drag, startPoint x: 123, startPoint y: 295, endPoint x: 7, endPoint y: 264, distance: 120.9
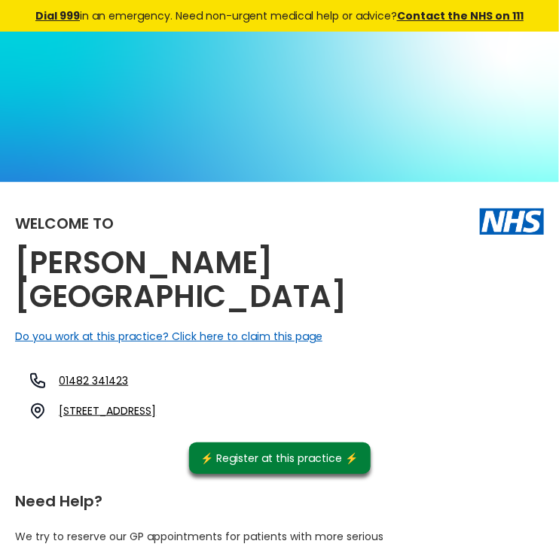
click at [466, 303] on div "Welcome to [PERSON_NAME][GEOGRAPHIC_DATA] Do you work at this practice? Click h…" at bounding box center [279, 335] width 529 height 277
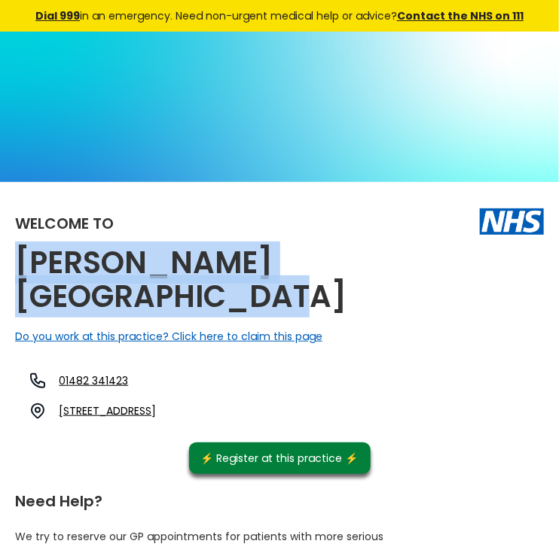
drag, startPoint x: 125, startPoint y: 294, endPoint x: 17, endPoint y: 266, distance: 111.4
click at [17, 266] on h2 "Clifton House Medical Centre" at bounding box center [203, 280] width 376 height 68
copy h2 "Clifton House Medical Centre"
click at [156, 412] on link "263-265 Beverley Road, Hull, North Humberside, Hu5 2st, England" at bounding box center [107, 411] width 97 height 15
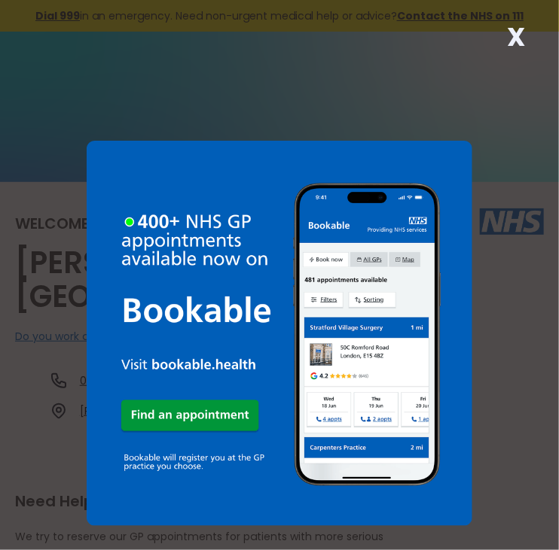
click at [510, 35] on strong "X" at bounding box center [516, 37] width 18 height 36
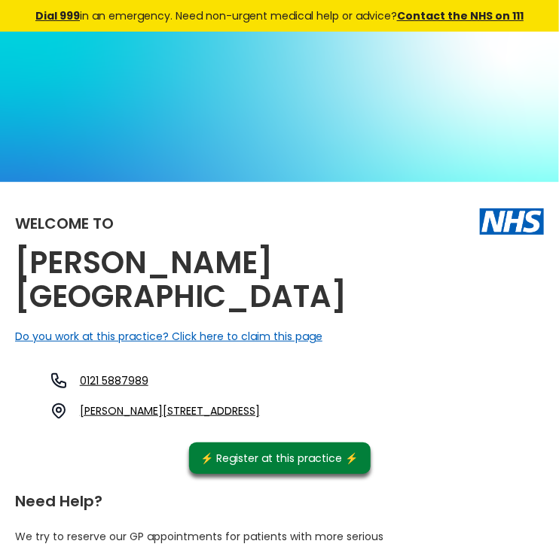
click at [120, 294] on h2 "[PERSON_NAME][GEOGRAPHIC_DATA]" at bounding box center [203, 280] width 376 height 68
click at [123, 294] on h2 "[PERSON_NAME][GEOGRAPHIC_DATA]" at bounding box center [203, 280] width 376 height 68
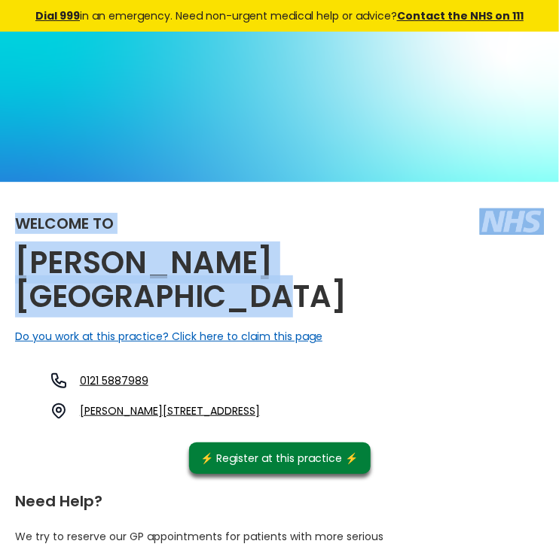
drag, startPoint x: 123, startPoint y: 294, endPoint x: 18, endPoint y: 233, distance: 121.8
click at [18, 233] on div "Welcome to [PERSON_NAME][GEOGRAPHIC_DATA] Do you work at this practice? Click h…" at bounding box center [279, 335] width 529 height 277
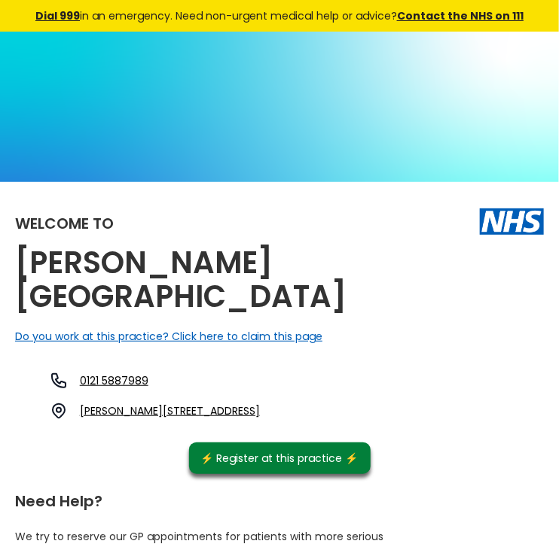
click at [491, 331] on div "Do you work at this practice? Click here to claim this page" at bounding box center [279, 336] width 529 height 15
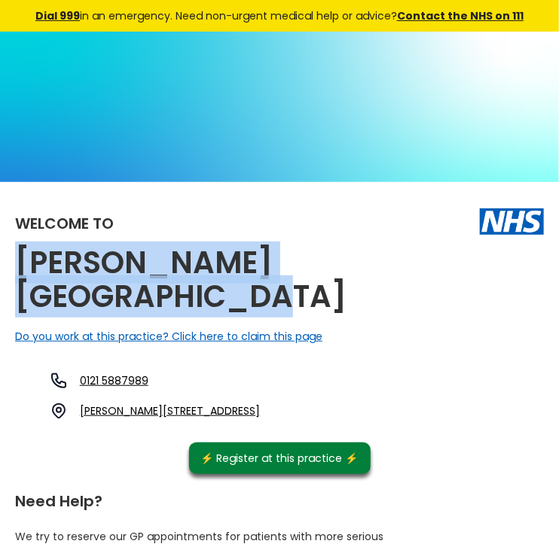
drag, startPoint x: 120, startPoint y: 294, endPoint x: 9, endPoint y: 266, distance: 115.0
copy h2 "Clifton Lane Medical Centre"
click at [254, 410] on link "Clifton Lane, West Bromwich, West Midlands, B71 3as, England" at bounding box center [170, 411] width 180 height 15
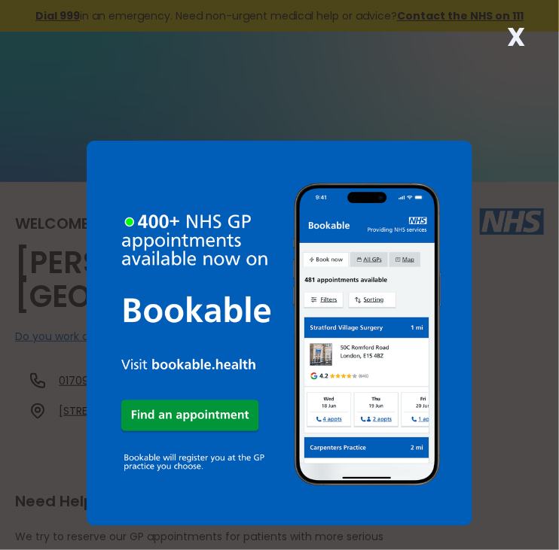
click at [513, 35] on strong "X" at bounding box center [516, 37] width 18 height 36
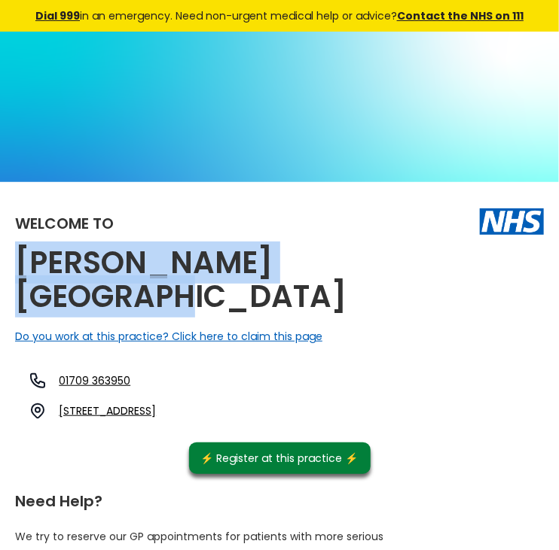
drag, startPoint x: 355, startPoint y: 261, endPoint x: 9, endPoint y: 262, distance: 346.3
copy h2 "[PERSON_NAME][GEOGRAPHIC_DATA]"
click at [156, 404] on link "[STREET_ADDRESS]" at bounding box center [107, 411] width 97 height 15
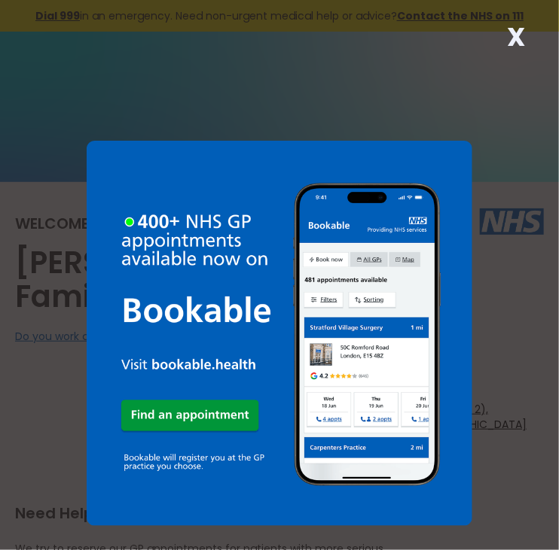
click at [515, 32] on strong "X" at bounding box center [516, 37] width 18 height 36
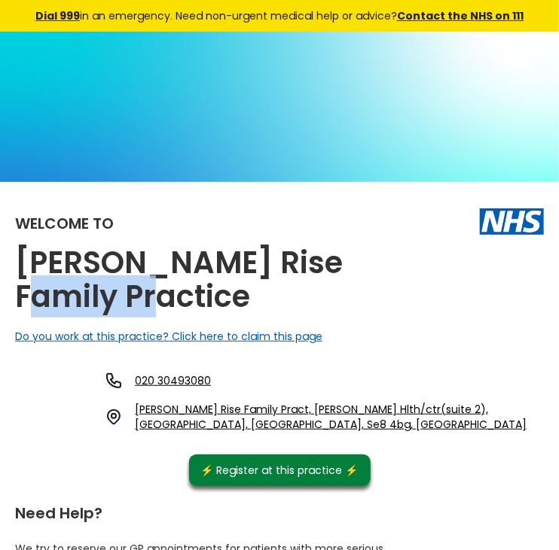
drag, startPoint x: 146, startPoint y: 290, endPoint x: 13, endPoint y: 283, distance: 133.4
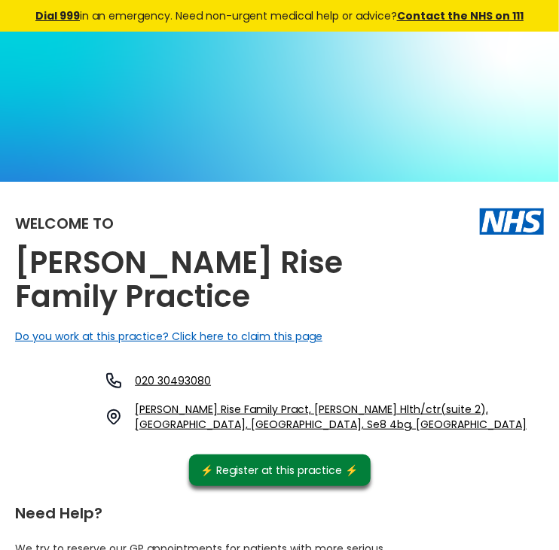
click at [449, 290] on div "Welcome to Clifton Rise Family Practice Do you work at this practice? Click her…" at bounding box center [279, 341] width 529 height 289
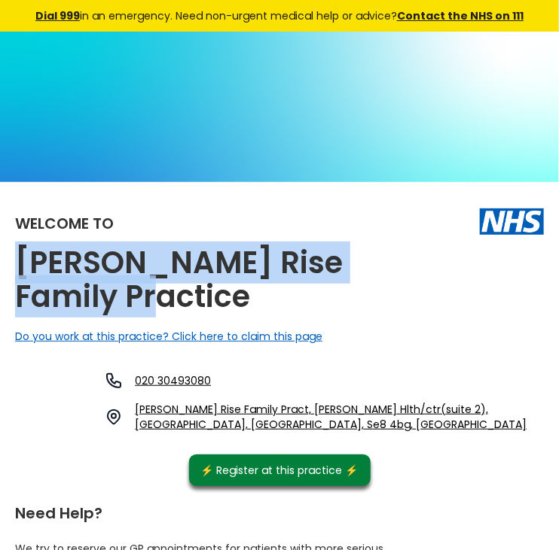
drag, startPoint x: 154, startPoint y: 292, endPoint x: -5, endPoint y: 276, distance: 160.4
click at [0, 276] on html "X Dial 999 in an emergency. Need non-urgent medical help or advice? Contact the…" at bounding box center [279, 275] width 559 height 550
click at [401, 304] on div "Welcome to Clifton Rise Family Practice Do you work at this practice? Click her…" at bounding box center [279, 341] width 529 height 289
drag, startPoint x: 139, startPoint y: 297, endPoint x: 6, endPoint y: 269, distance: 136.3
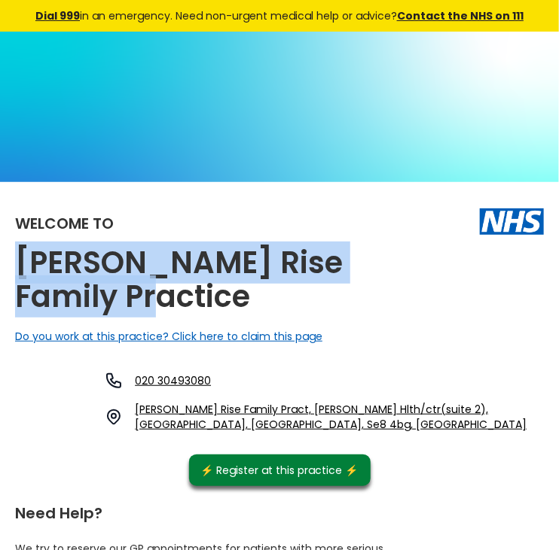
copy h2 "Clifton Rise Family Practice"
click at [277, 410] on link "Clifton Rise Family Pract, Waldron Hlth/ctr(suite 2), London, Greater London, S…" at bounding box center [335, 417] width 401 height 30
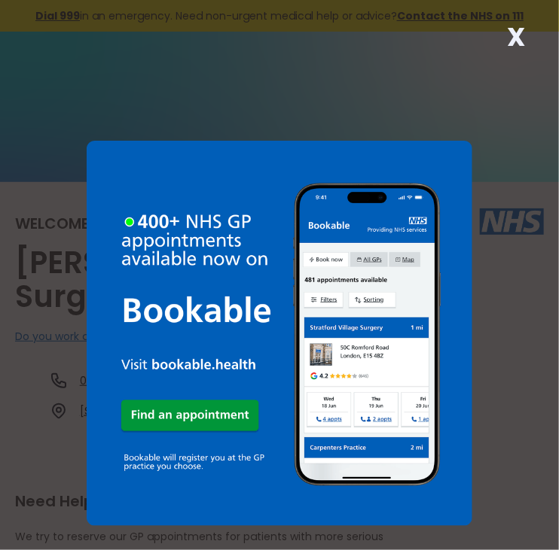
click at [516, 32] on strong "X" at bounding box center [516, 37] width 18 height 36
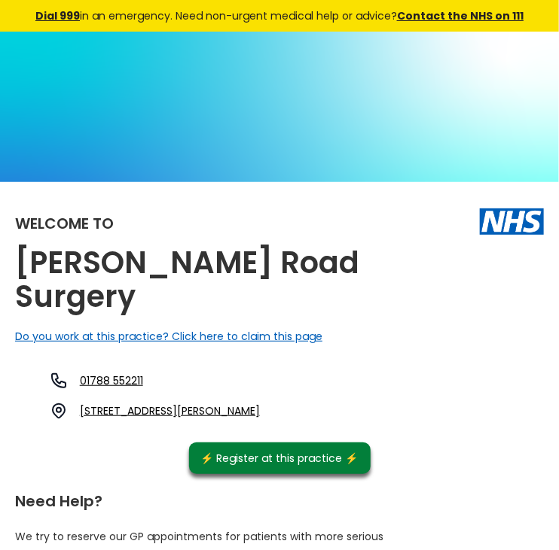
click at [334, 264] on div "Welcome to Clifton Road Surgery Do you work at this practice? Click here to cla…" at bounding box center [279, 335] width 529 height 277
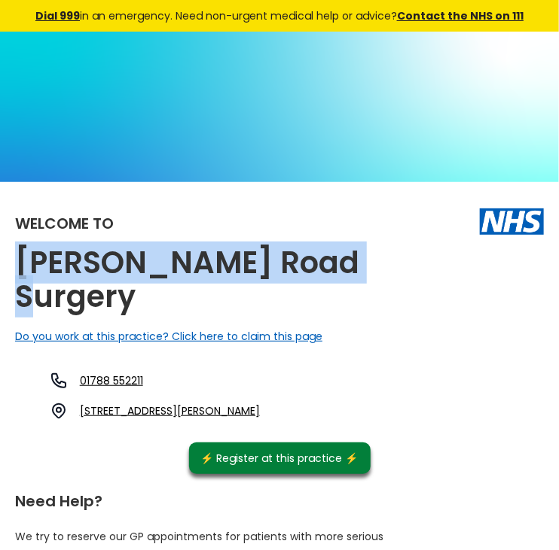
drag, startPoint x: 332, startPoint y: 261, endPoint x: 16, endPoint y: 258, distance: 316.2
click at [16, 258] on div "Welcome to Clifton Road Surgery Do you work at this practice? Click here to cla…" at bounding box center [279, 335] width 529 height 277
copy h2 "Clifton Road Surgery"
click at [221, 404] on link "26 Clifton Road, Rugby, Warwickshire, Cv21 3qf, England" at bounding box center [170, 411] width 180 height 15
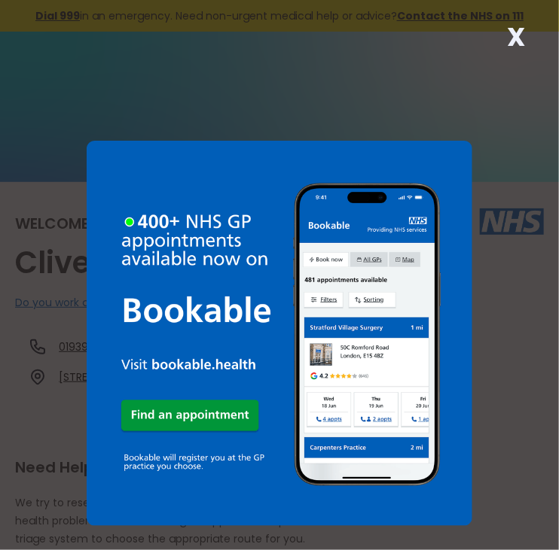
click at [509, 35] on strong "X" at bounding box center [516, 37] width 18 height 36
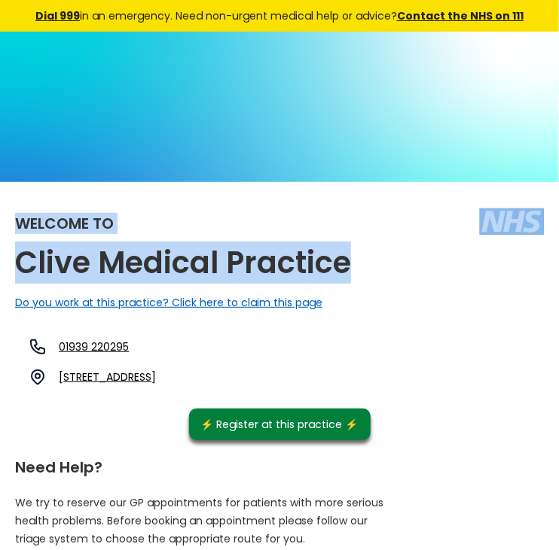
drag, startPoint x: 354, startPoint y: 258, endPoint x: 13, endPoint y: 234, distance: 341.9
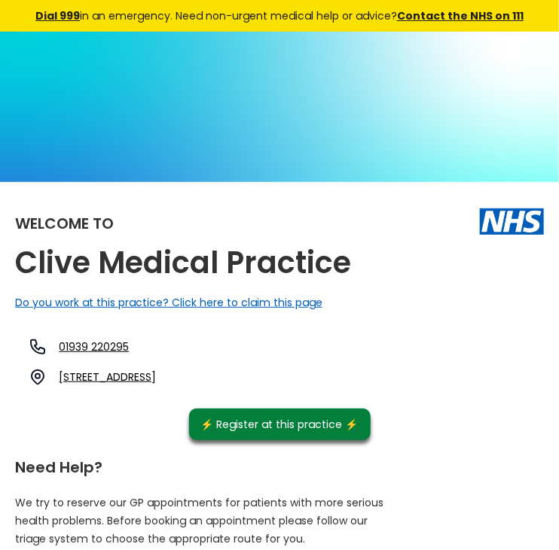
click at [478, 291] on div "Welcome to Clive Medical Practice Do you work at this practice? Click here to c…" at bounding box center [279, 318] width 529 height 243
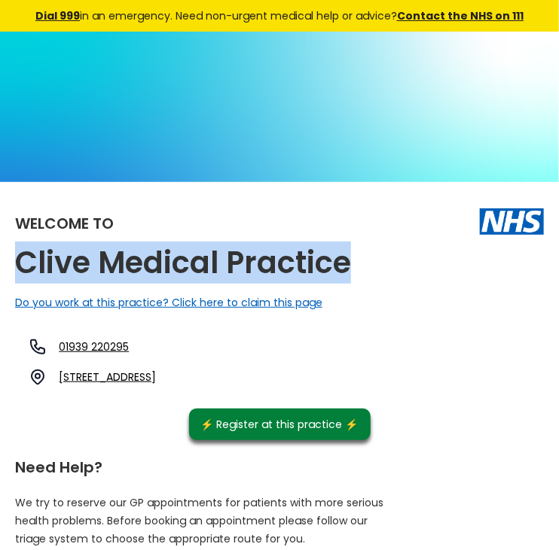
drag, startPoint x: 355, startPoint y: 260, endPoint x: 22, endPoint y: 261, distance: 332.8
click at [22, 261] on div "Welcome to Clive Medical Practice Do you work at this practice? Click here to c…" at bounding box center [279, 318] width 529 height 243
copy h2 "Clive Medical Practice"
click at [156, 373] on link "High Street, Clive, Shrewsbury, Shropshire, Sy4 5ps, England" at bounding box center [107, 377] width 97 height 15
drag, startPoint x: 108, startPoint y: 376, endPoint x: 446, endPoint y: 374, distance: 337.3
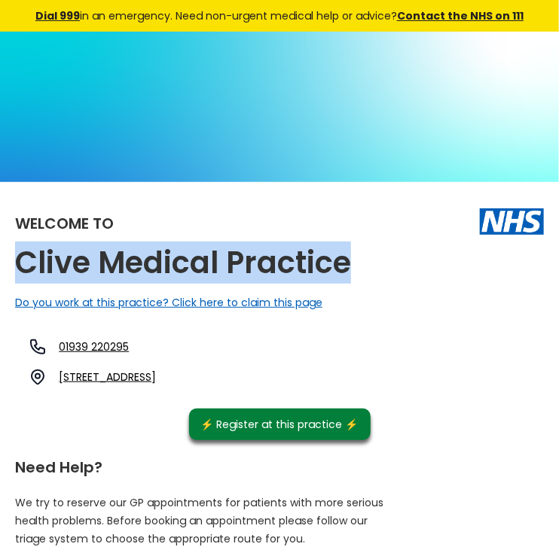
click at [446, 374] on div "Welcome to Clive Medical Practice Do you work at this practice? Click here to c…" at bounding box center [279, 318] width 529 height 243
copy link "High Street, Clive, Shrewsbury, Shropshire, Sy4 5ps, England"
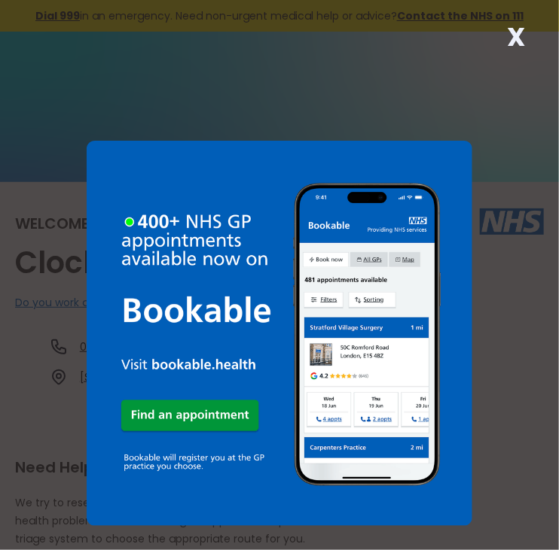
click at [512, 38] on strong "X" at bounding box center [516, 37] width 18 height 36
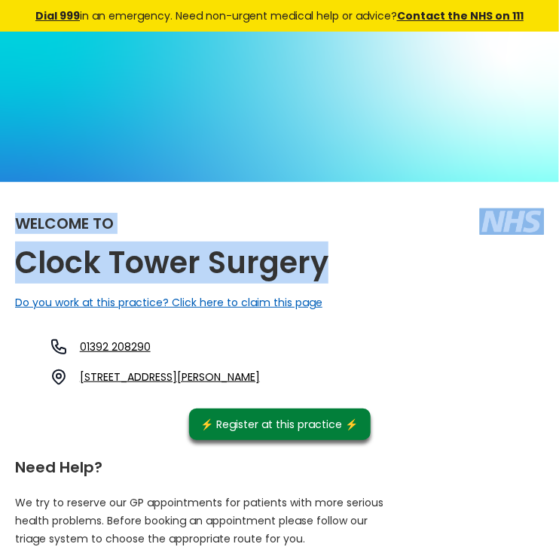
drag, startPoint x: 327, startPoint y: 261, endPoint x: 20, endPoint y: 239, distance: 307.2
click at [20, 239] on div "Welcome to [GEOGRAPHIC_DATA] Surgery Do you work at this practice? Click here t…" at bounding box center [279, 318] width 529 height 243
click at [376, 224] on div "Welcome to" at bounding box center [279, 221] width 529 height 49
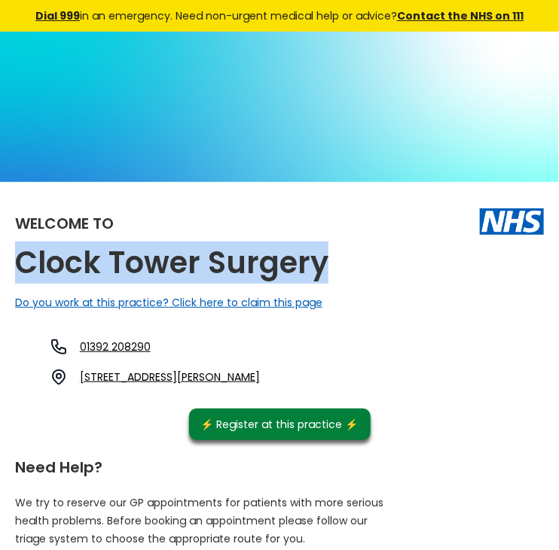
drag, startPoint x: 328, startPoint y: 259, endPoint x: 12, endPoint y: 273, distance: 316.5
copy h2 "Clock Tower Surgery"
click at [260, 376] on link "[STREET_ADDRESS][PERSON_NAME]" at bounding box center [170, 377] width 180 height 15
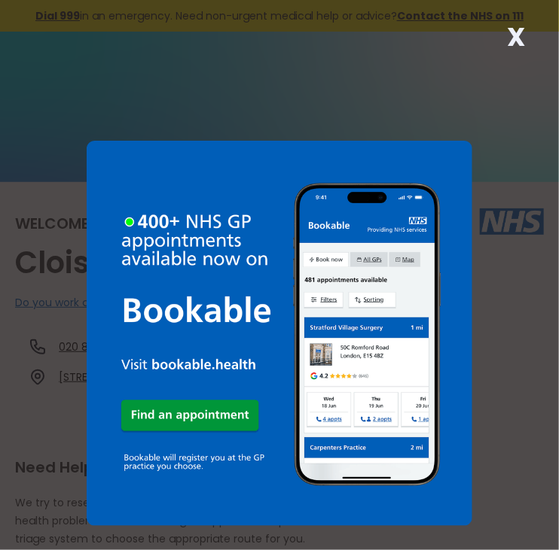
click at [516, 41] on strong "X" at bounding box center [516, 37] width 18 height 36
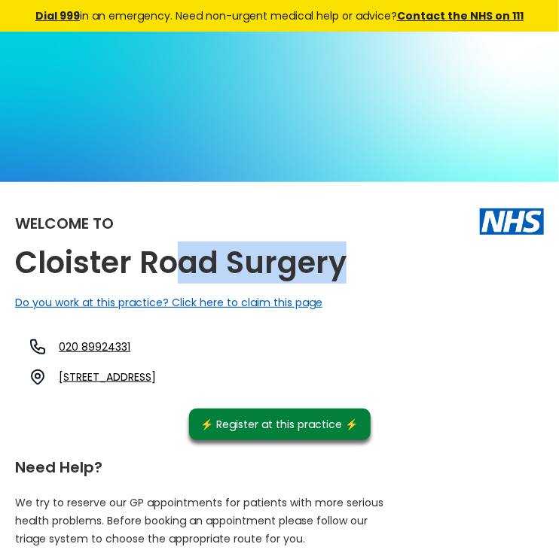
drag, startPoint x: 352, startPoint y: 260, endPoint x: 181, endPoint y: 266, distance: 171.8
click at [181, 266] on div "Welcome to Cloister Road Surgery Do you work at this practice? Click here to cl…" at bounding box center [279, 318] width 529 height 243
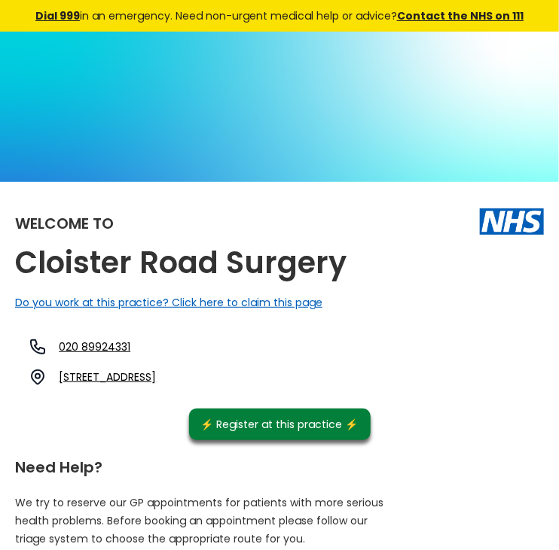
click at [408, 264] on div "Welcome to Cloister Road Surgery Do you work at this practice? Click here to cl…" at bounding box center [279, 318] width 529 height 243
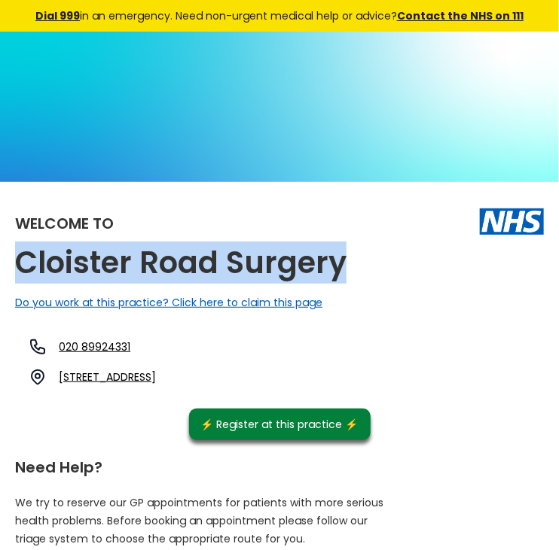
drag, startPoint x: 352, startPoint y: 264, endPoint x: -14, endPoint y: 270, distance: 366.0
click at [0, 270] on html "X Dial 999 in an emergency. Need non-urgent medical help or advice? Contact the…" at bounding box center [279, 275] width 559 height 550
copy h2 "Cloister Road Surgery"
click at [156, 376] on link "41-43 Cloister Road, Acton, London, Greater London, W3 0df, England" at bounding box center [107, 377] width 97 height 15
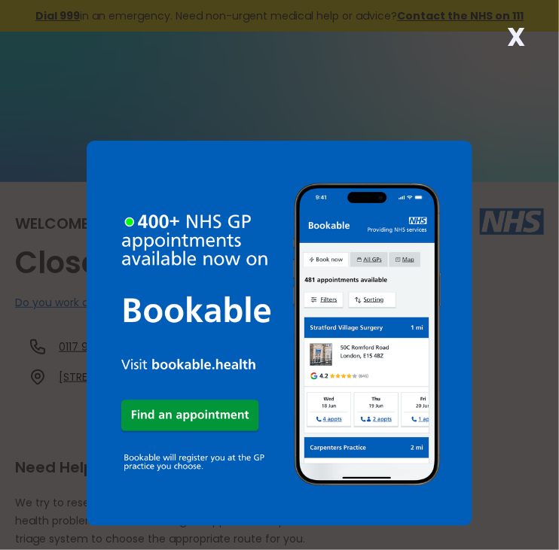
click at [517, 35] on strong "X" at bounding box center [516, 37] width 18 height 36
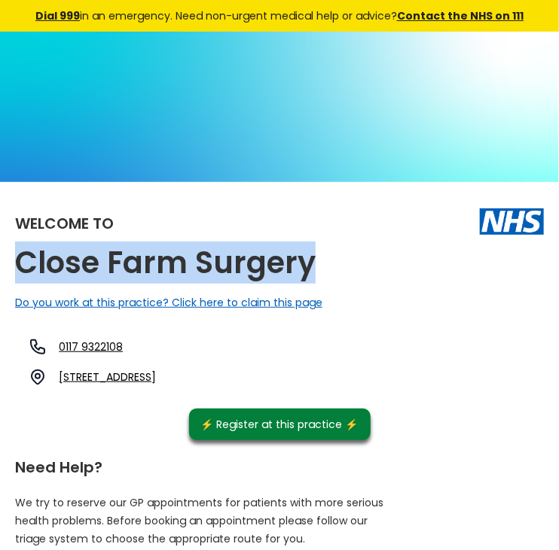
drag, startPoint x: 315, startPoint y: 261, endPoint x: 15, endPoint y: 279, distance: 300.9
click at [15, 279] on div "Welcome to Close Farm Surgery Do you work at this practice? Click here to claim…" at bounding box center [279, 318] width 529 height 243
copy h2 "Close Farm Surgery"
click at [156, 373] on link "[STREET_ADDRESS]" at bounding box center [107, 377] width 97 height 15
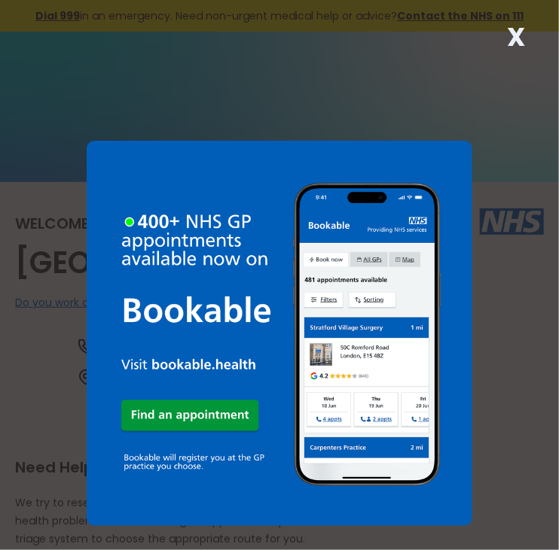
click at [511, 35] on strong "X" at bounding box center [516, 37] width 18 height 36
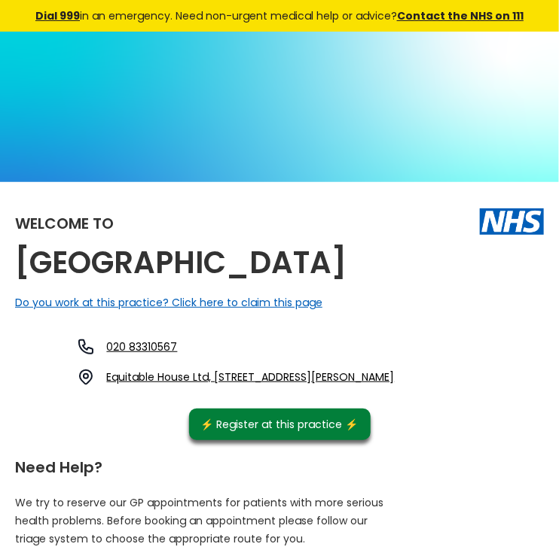
drag, startPoint x: 335, startPoint y: 261, endPoint x: 22, endPoint y: 279, distance: 313.8
click at [22, 279] on div "Welcome to [GEOGRAPHIC_DATA] Do you work at this practice? Click here to claim …" at bounding box center [279, 318] width 529 height 243
copy h2 "[GEOGRAPHIC_DATA]"
click at [254, 378] on link "Equitable House Ltd, General Gordon Place, London, Greater London, Se18 6ab, En…" at bounding box center [251, 377] width 288 height 15
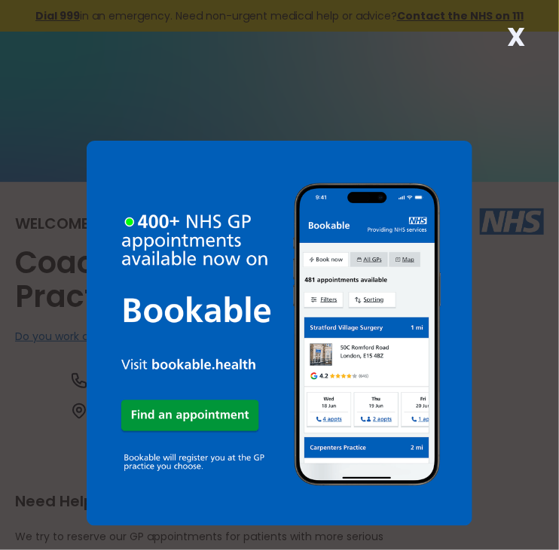
click at [523, 32] on strong "X" at bounding box center [516, 37] width 18 height 36
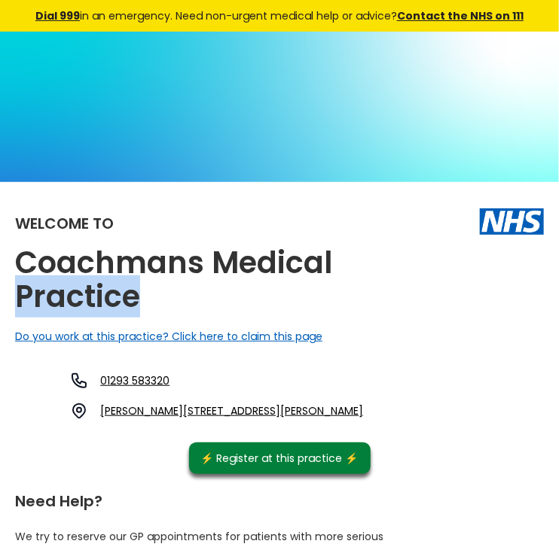
drag, startPoint x: 143, startPoint y: 298, endPoint x: 9, endPoint y: 295, distance: 134.0
click at [352, 294] on h2 "Coachmans Medical Practice" at bounding box center [203, 280] width 376 height 68
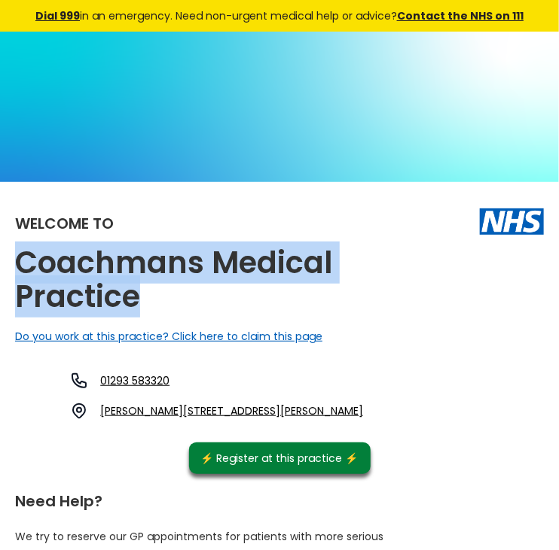
drag, startPoint x: 146, startPoint y: 292, endPoint x: 4, endPoint y: 265, distance: 144.9
copy h2 "Coachmans Medical Practice"
click at [268, 409] on link "Lansbury Road, Crawley, West Sussex, Rh11 9ja, England" at bounding box center [231, 411] width 263 height 15
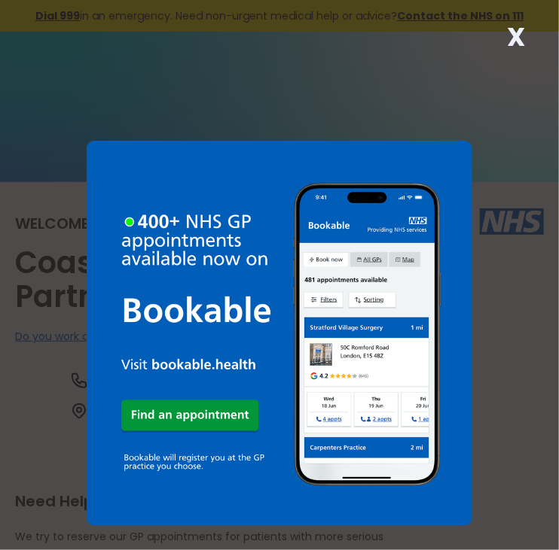
click at [515, 43] on strong "X" at bounding box center [516, 37] width 18 height 36
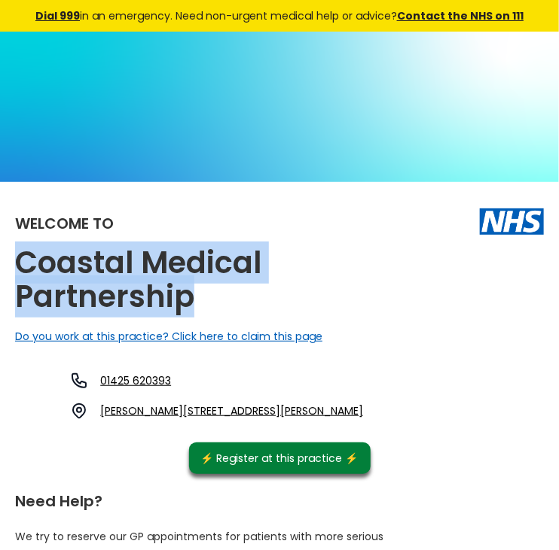
drag, startPoint x: 199, startPoint y: 292, endPoint x: -3, endPoint y: 255, distance: 205.1
click at [0, 255] on html "X Dial 999 in an emergency. Need non-urgent medical help or advice? Contact the…" at bounding box center [279, 275] width 559 height 550
copy h2 "Coastal Medical Partnership"
click at [218, 409] on link "Milton Medical Centre, Avenue Road, New Milton, Bh25 5jp, England" at bounding box center [231, 411] width 263 height 15
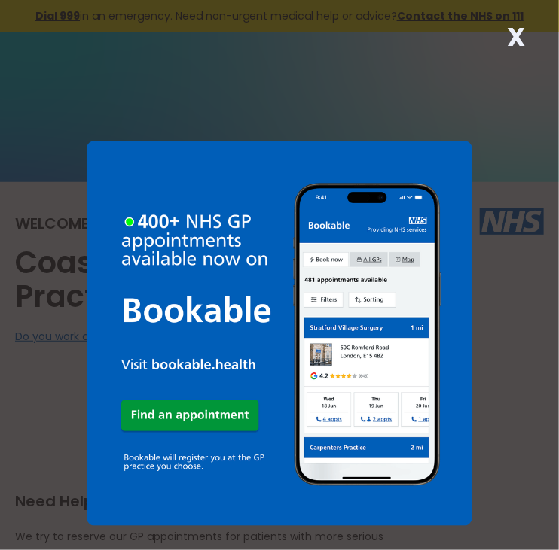
click at [511, 43] on strong "X" at bounding box center [516, 37] width 18 height 36
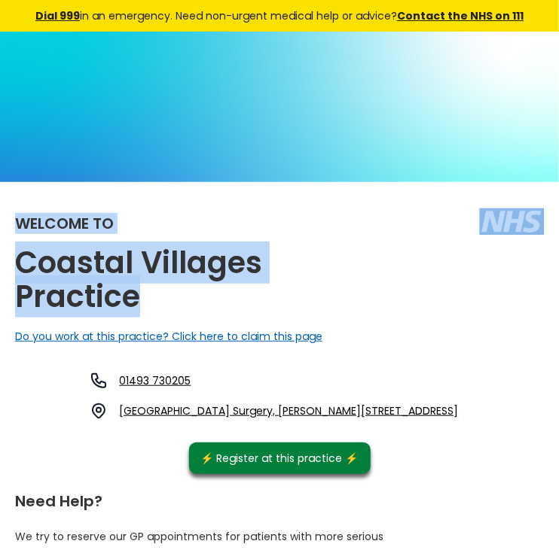
drag, startPoint x: 144, startPoint y: 296, endPoint x: 15, endPoint y: 240, distance: 140.3
click at [15, 240] on div "Welcome to Coastal Villages Practice Do you work at this practice? Click here t…" at bounding box center [279, 335] width 529 height 277
click at [358, 285] on h2 "Coastal Villages Practice" at bounding box center [203, 280] width 376 height 68
click at [392, 280] on div "Welcome to Coastal Villages Practice Do you work at this practice? Click here t…" at bounding box center [279, 335] width 529 height 277
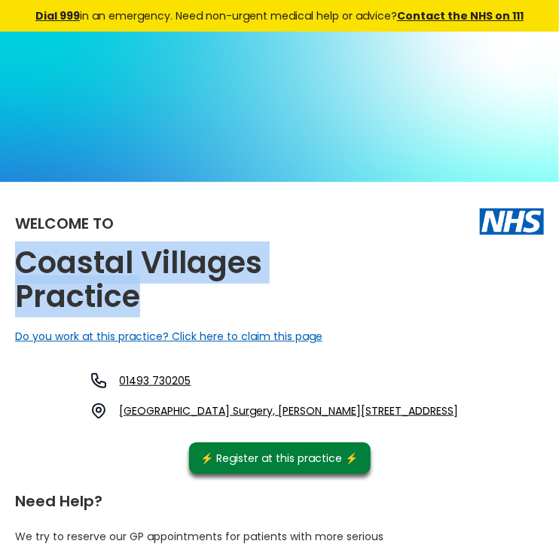
drag, startPoint x: 148, startPoint y: 294, endPoint x: 7, endPoint y: 262, distance: 144.3
copy h2 "Coastal Villages Practice"
click at [310, 407] on link "[GEOGRAPHIC_DATA] Surgery, [PERSON_NAME][STREET_ADDRESS]" at bounding box center [289, 411] width 339 height 15
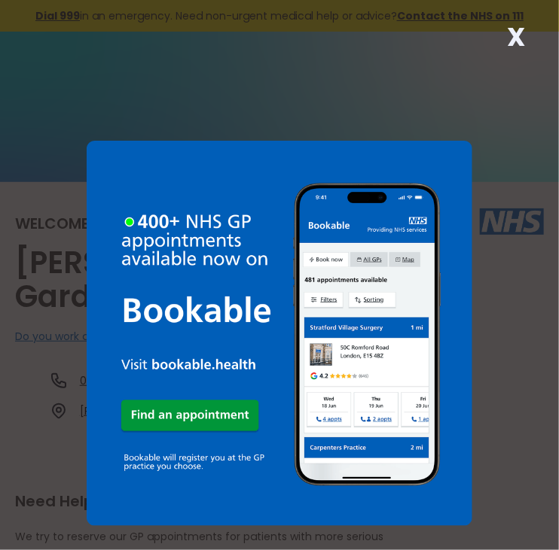
click at [516, 35] on strong "X" at bounding box center [516, 37] width 18 height 36
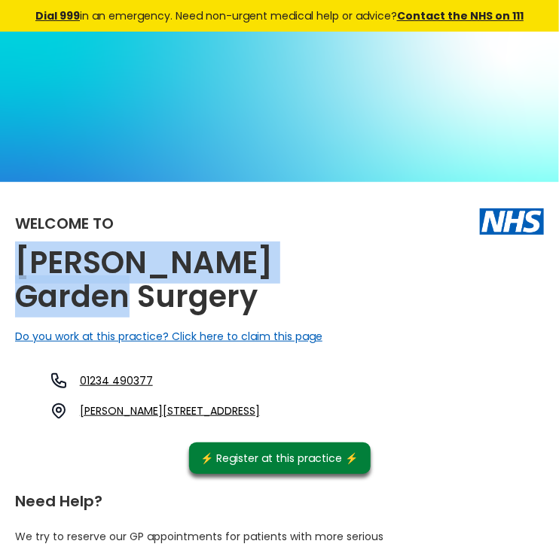
drag, startPoint x: 367, startPoint y: 262, endPoint x: 14, endPoint y: 255, distance: 353.9
copy h2 "Cobbs Garden Surgery"
click at [260, 404] on link "Cobbs Garden, Olney, Buckinghamshire, Mk46 5qg, England" at bounding box center [170, 411] width 180 height 15
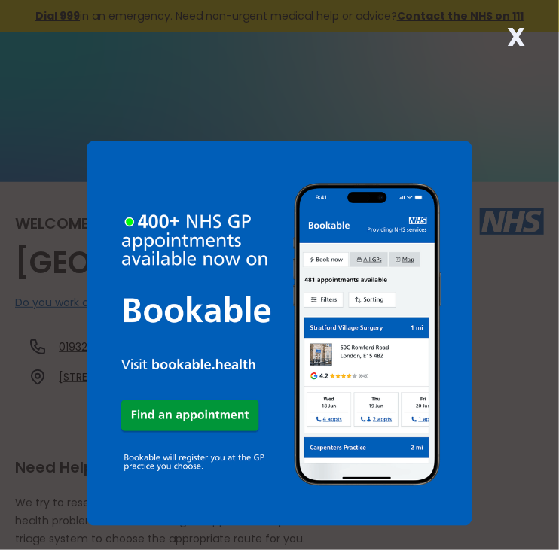
click at [507, 33] on strong "X" at bounding box center [516, 37] width 18 height 36
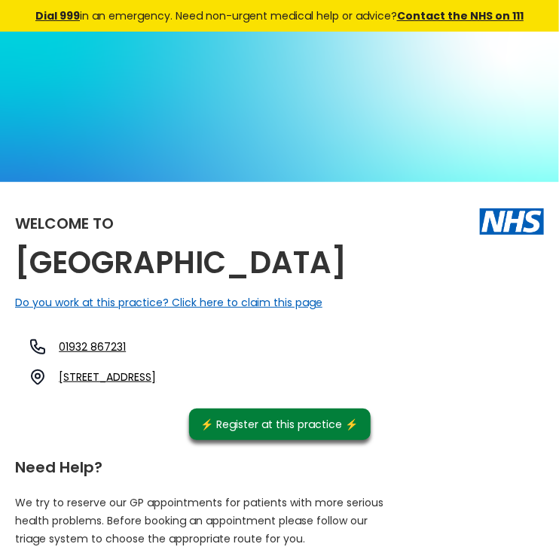
drag, startPoint x: 370, startPoint y: 264, endPoint x: 15, endPoint y: 257, distance: 355.4
click at [15, 257] on div "Welcome to Cobham Health Centre Do you work at this practice? Click here to cla…" at bounding box center [279, 318] width 529 height 243
copy h2 "Cobham Health Centre"
click at [156, 382] on link "168 Portsmouth Road, Cobham, Surrey, Kt11 1ht, England" at bounding box center [107, 377] width 97 height 15
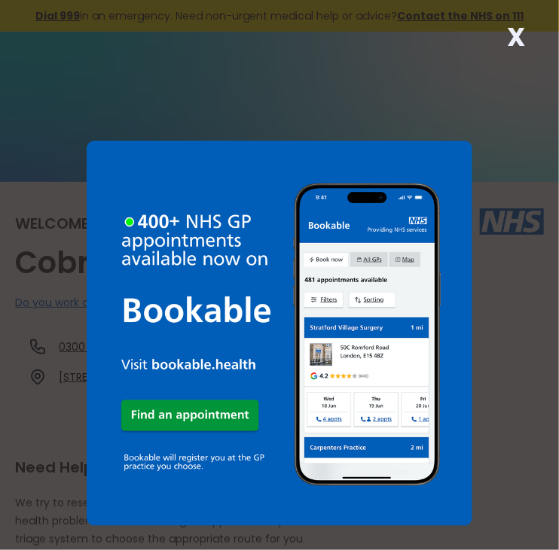
click at [514, 32] on strong "X" at bounding box center [516, 37] width 18 height 36
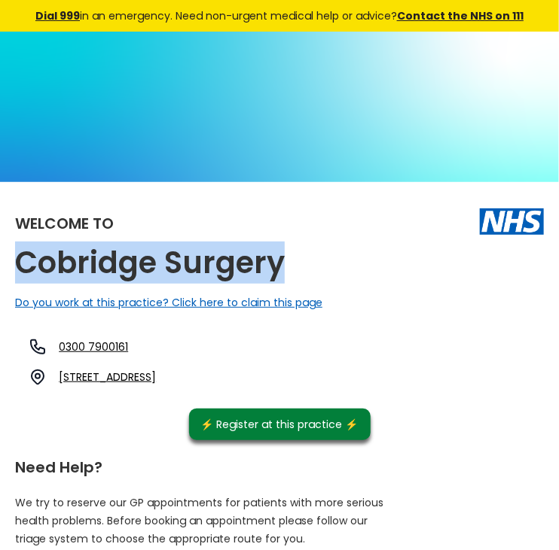
drag, startPoint x: 285, startPoint y: 263, endPoint x: 3, endPoint y: 262, distance: 282.3
copy h2 "Cobridge Surgery"
click at [156, 373] on link "[STREET_ADDRESS]" at bounding box center [107, 377] width 97 height 15
drag, startPoint x: 129, startPoint y: 373, endPoint x: 457, endPoint y: 379, distance: 327.6
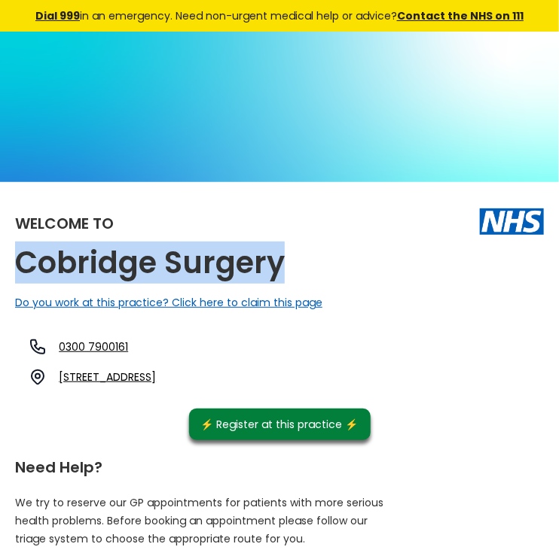
click at [156, 379] on div "0300 7900161 [STREET_ADDRESS]" at bounding box center [89, 362] width 133 height 48
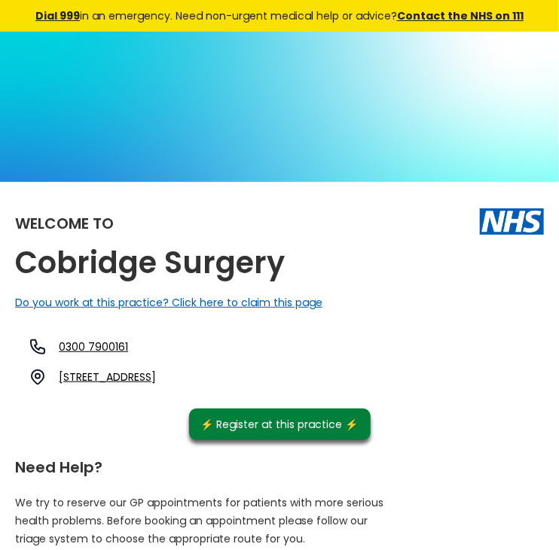
click at [150, 427] on div "Welcome to Cobridge Surgery Do you work at this practice? Click here to claim t…" at bounding box center [279, 318] width 529 height 243
drag, startPoint x: 133, startPoint y: 373, endPoint x: 233, endPoint y: 418, distance: 110.2
click at [233, 418] on div "Welcome to Cobridge Surgery Do you work at this practice? Click here to claim t…" at bounding box center [279, 318] width 529 height 243
copy div "[STREET_ADDRESS]"
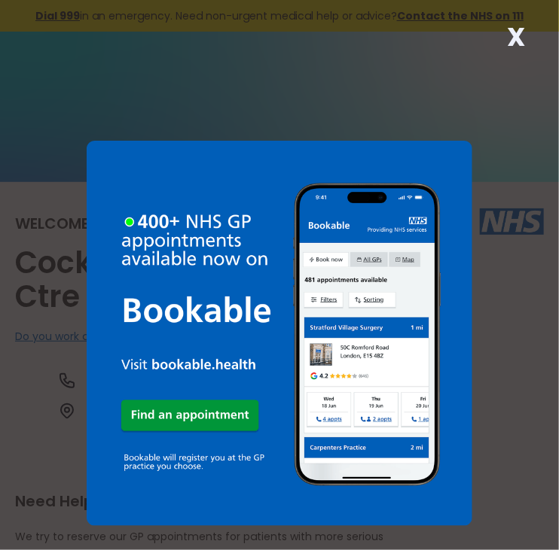
click at [512, 35] on strong "X" at bounding box center [516, 37] width 18 height 36
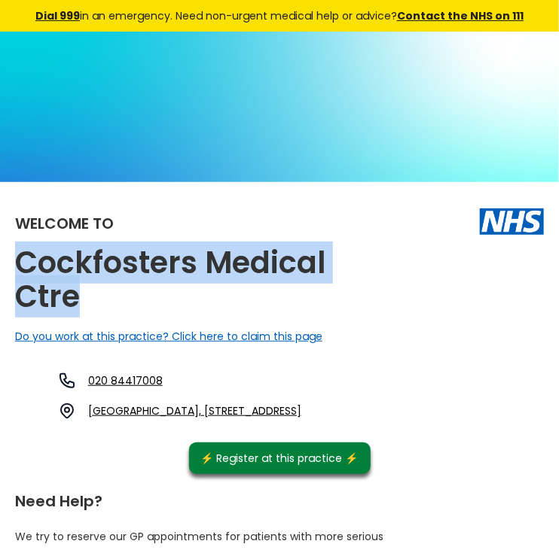
drag, startPoint x: 84, startPoint y: 294, endPoint x: -2, endPoint y: 267, distance: 89.5
click at [0, 267] on html "X Dial 999 in an emergency. Need non-urgent medical help or advice? Contact the…" at bounding box center [279, 275] width 559 height 550
copy h2 "Cockfosters Medical Ctre"
click at [301, 414] on link "Cockfosters Medical Centre, Heddon Court Avenue, Cockfosters, Barnet, Hertfords…" at bounding box center [194, 411] width 213 height 15
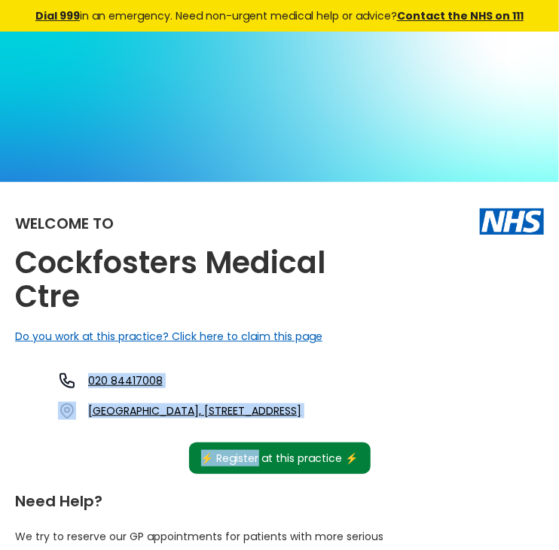
drag, startPoint x: 127, startPoint y: 407, endPoint x: 257, endPoint y: 486, distance: 152.0
click at [257, 474] on div "Welcome to Cockfosters Medical Ctre Do you work at this practice? Click here to…" at bounding box center [279, 335] width 529 height 277
click at [309, 428] on div "020 84417008 Cockfosters Medical Centre, Heddon Court Avenue, Cockfosters, Barn…" at bounding box center [162, 400] width 294 height 56
click at [474, 448] on div "Welcome to Cockfosters Medical Ctre Do you work at this practice? Click here to…" at bounding box center [279, 335] width 529 height 277
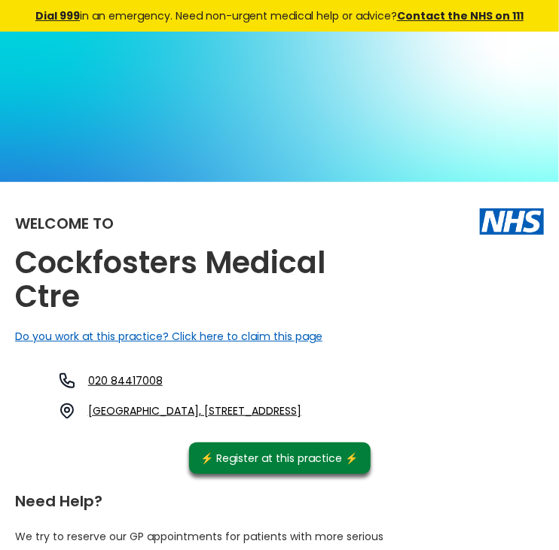
click at [459, 342] on div "Do you work at this practice? Click here to claim this page" at bounding box center [279, 336] width 529 height 15
click at [129, 404] on div "020 84417008 Cockfosters Medical Centre, Heddon Court Avenue, Cockfosters, Barn…" at bounding box center [162, 396] width 279 height 48
click at [101, 445] on div "Welcome to Cockfosters Medical Ctre Do you work at this practice? Click here to…" at bounding box center [279, 335] width 529 height 277
drag, startPoint x: 126, startPoint y: 406, endPoint x: 142, endPoint y: 406, distance: 15.1
click at [142, 406] on div "020 84417008 Cockfosters Medical Centre, Heddon Court Avenue, Cockfosters, Barn…" at bounding box center [162, 396] width 279 height 48
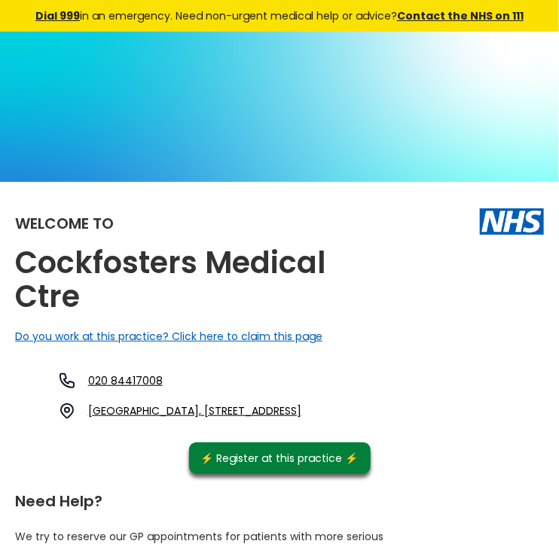
drag, startPoint x: 142, startPoint y: 406, endPoint x: 138, endPoint y: 463, distance: 57.3
click at [138, 463] on div "Welcome to Cockfosters Medical Ctre Do you work at this practice? Click here to…" at bounding box center [279, 335] width 529 height 277
drag, startPoint x: 127, startPoint y: 405, endPoint x: 547, endPoint y: 397, distance: 420.2
drag, startPoint x: 133, startPoint y: 422, endPoint x: 97, endPoint y: 416, distance: 36.6
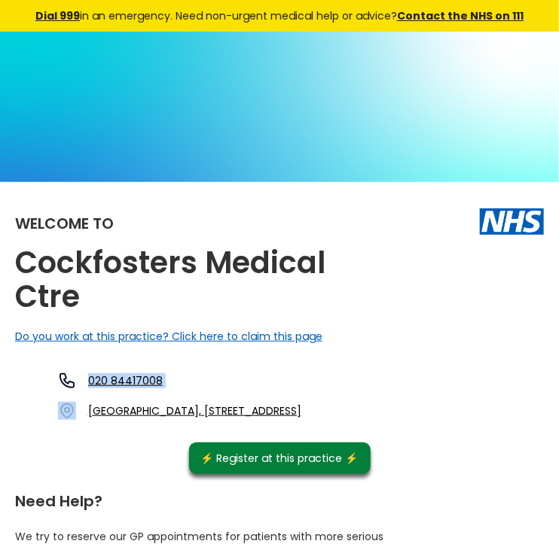
click at [97, 416] on div "020 84417008 Cockfosters Medical Centre, Heddon Court Avenue, Cockfosters, Barn…" at bounding box center [162, 396] width 279 height 48
drag, startPoint x: 97, startPoint y: 416, endPoint x: 126, endPoint y: 481, distance: 71.1
click at [126, 474] on div "Welcome to Cockfosters Medical Ctre Do you work at this practice? Click here to…" at bounding box center [279, 335] width 529 height 277
drag, startPoint x: 129, startPoint y: 405, endPoint x: 322, endPoint y: 560, distance: 247.4
click at [322, 550] on html "X Dial 999 in an emergency. Need non-urgent medical help or advice? Contact the…" at bounding box center [279, 275] width 559 height 550
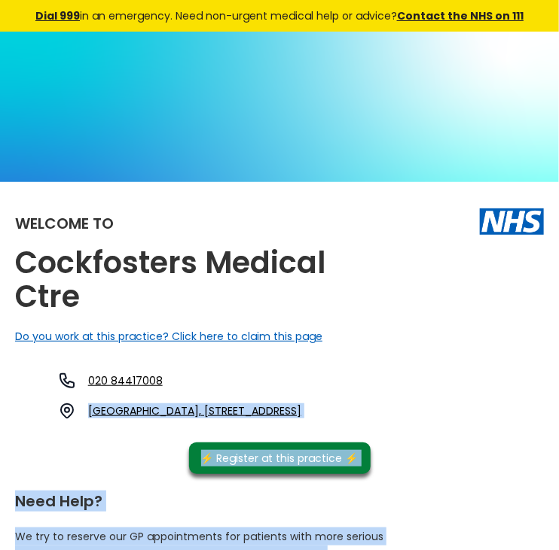
scroll to position [3, 0]
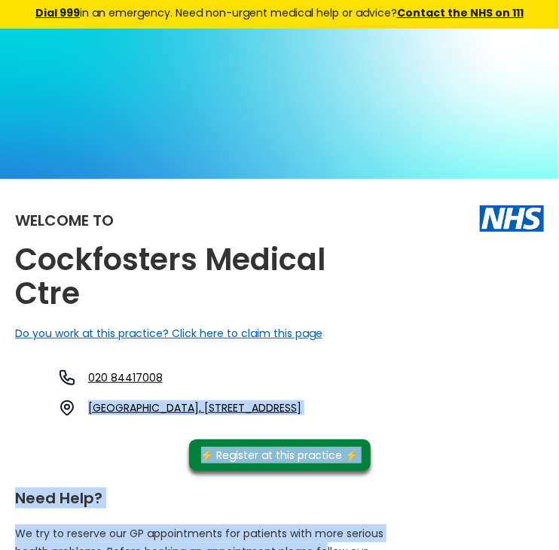
click at [461, 471] on div "Welcome to Cockfosters Medical Ctre Do you work at this practice? Click here to…" at bounding box center [279, 332] width 529 height 277
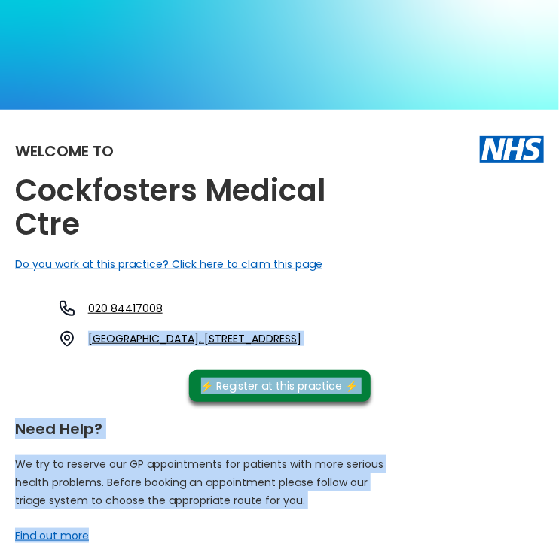
drag, startPoint x: 131, startPoint y: 403, endPoint x: 256, endPoint y: 574, distance: 212.3
click at [256, 478] on html "X Dial 999 in an emergency. Need non-urgent medical help or advice? Contact the…" at bounding box center [279, 203] width 559 height 550
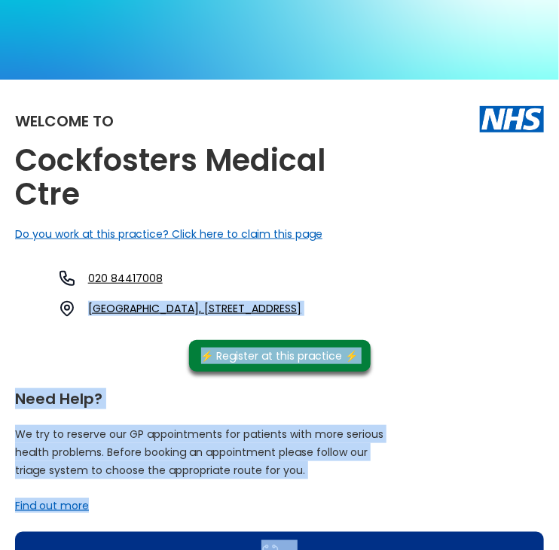
click at [510, 361] on div "Welcome to Cockfosters Medical Ctre Do you work at this practice? Click here to…" at bounding box center [279, 233] width 529 height 277
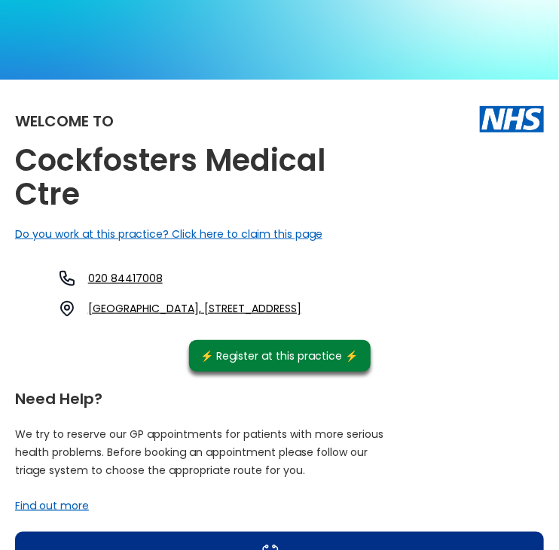
click at [41, 276] on div "020 84417008 Cockfosters Medical Centre, Heddon Court Avenue, Cockfosters, Barn…" at bounding box center [162, 294] width 279 height 48
drag, startPoint x: 133, startPoint y: 303, endPoint x: 250, endPoint y: 324, distance: 119.2
click at [250, 318] on div "020 84417008 Cockfosters Medical Centre, Heddon Court Avenue, Cockfosters, Barn…" at bounding box center [162, 294] width 279 height 48
copy link "Cockfosters Medical Centre, Heddon Court Avenue, Cockfosters, Barnet, Hertfords…"
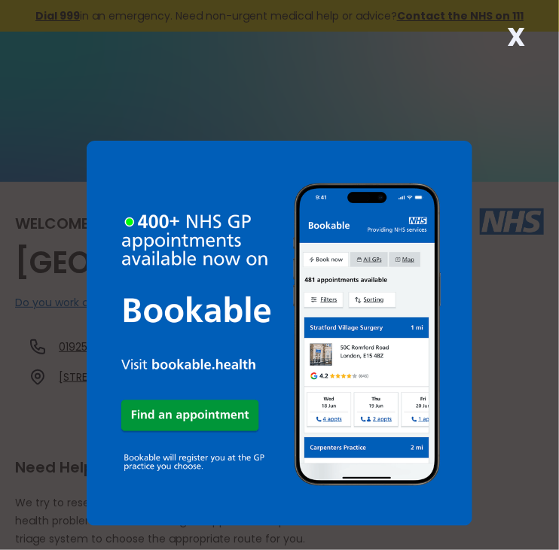
click at [523, 30] on strong "X" at bounding box center [516, 37] width 18 height 36
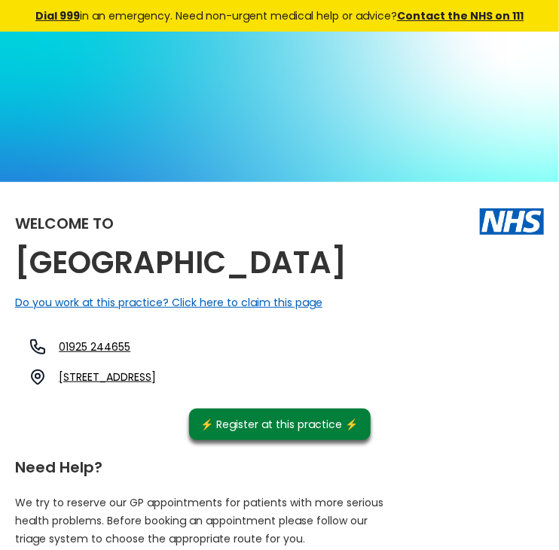
drag, startPoint x: 124, startPoint y: 293, endPoint x: 0, endPoint y: 249, distance: 131.7
copy h2 "[GEOGRAPHIC_DATA]"
click at [156, 385] on link "[STREET_ADDRESS]" at bounding box center [107, 377] width 97 height 15
